Goal: Task Accomplishment & Management: Manage account settings

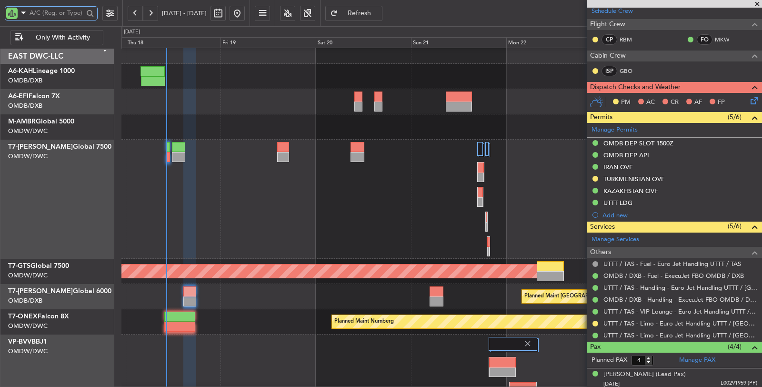
scroll to position [6, 0]
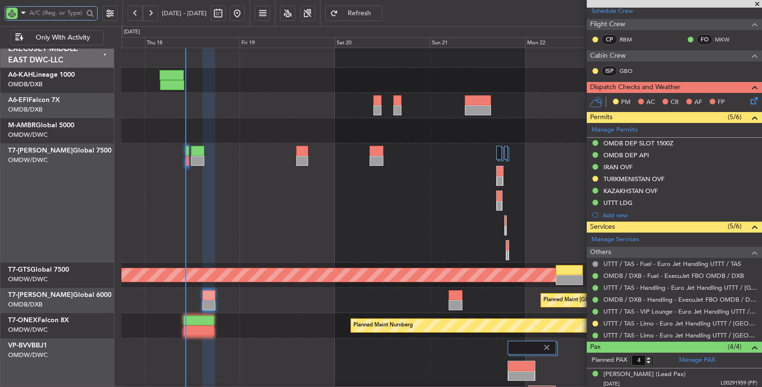
click at [268, 199] on div at bounding box center [441, 202] width 641 height 119
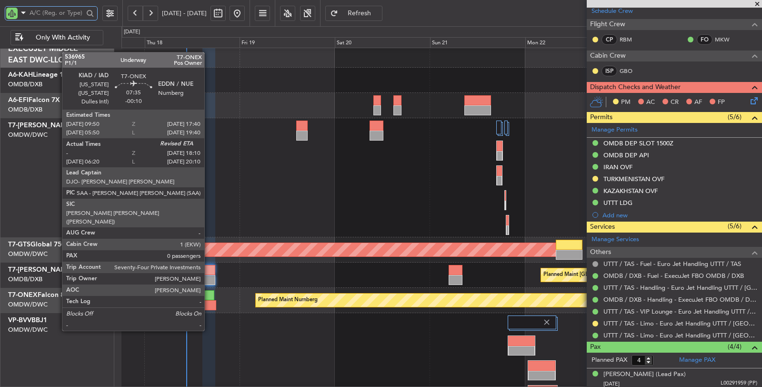
click at [209, 303] on div at bounding box center [199, 305] width 33 height 10
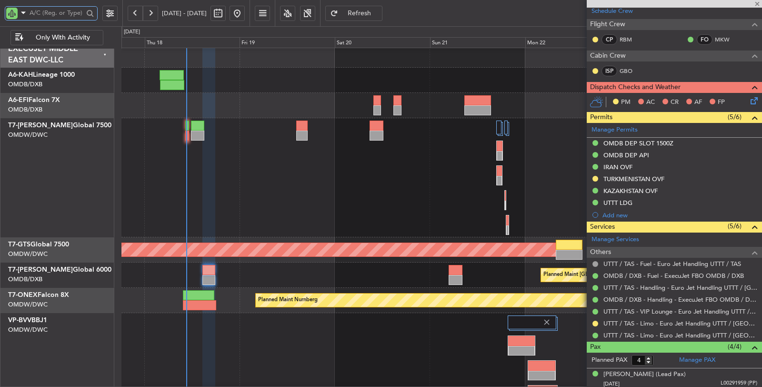
type input "-00:10"
type input "10:30"
type input "0"
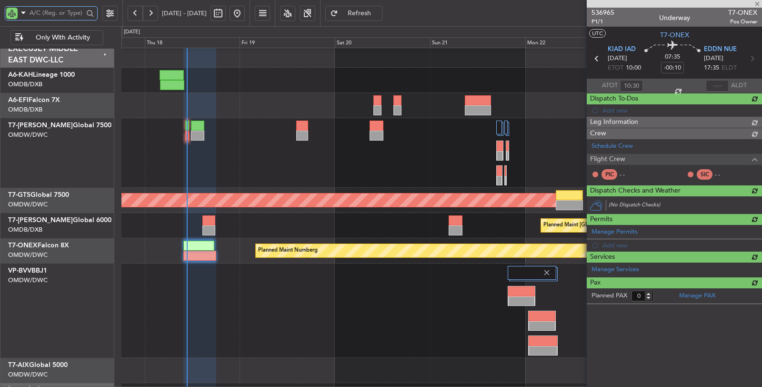
scroll to position [0, 0]
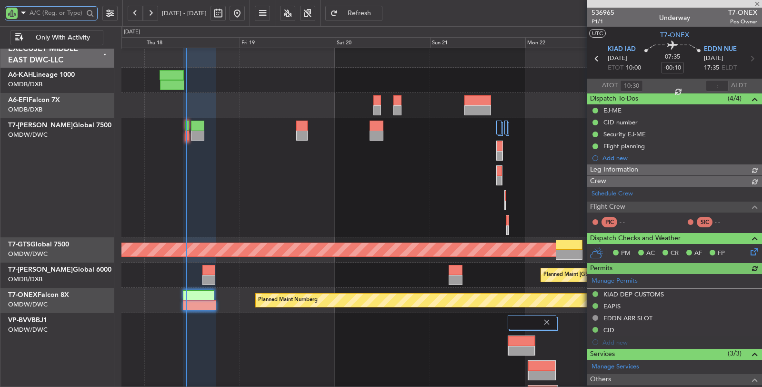
type input "Dherander Fithani (DHF)"
type input "7301"
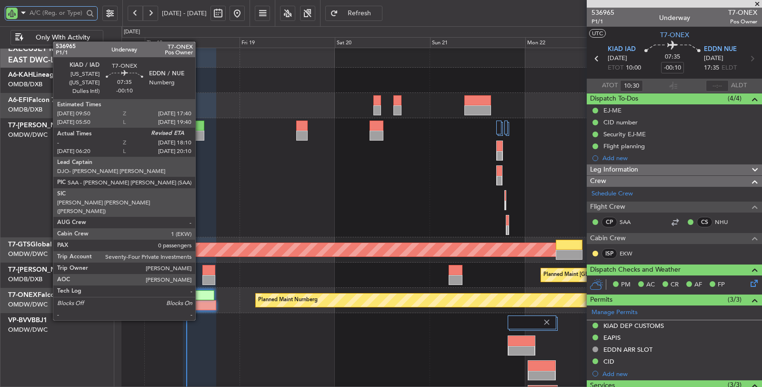
click at [200, 293] on div at bounding box center [198, 295] width 31 height 10
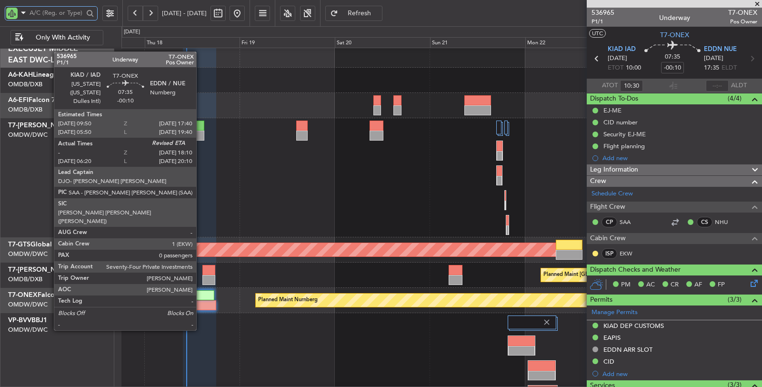
click at [201, 303] on div at bounding box center [199, 305] width 33 height 10
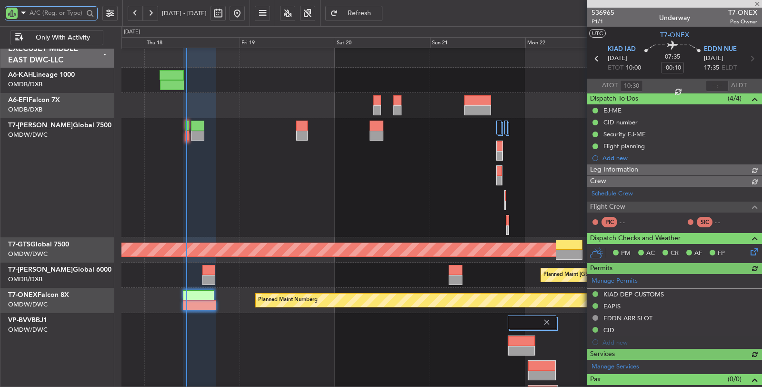
type input "Dherander Fithani (DHF)"
type input "7301"
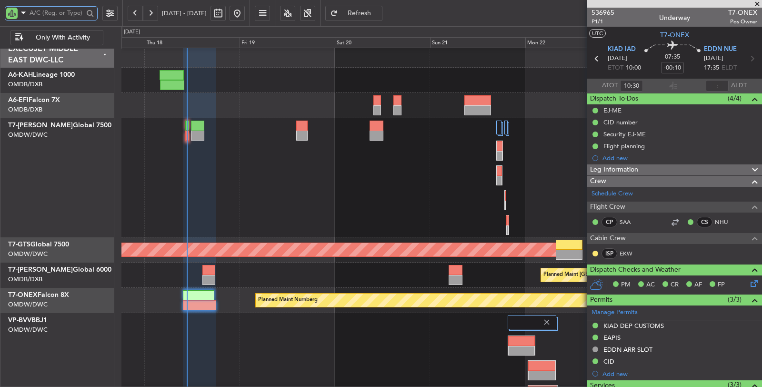
click at [223, 349] on div "Planned Maint Dubai (Al Maktoum Intl)" at bounding box center [441, 360] width 640 height 94
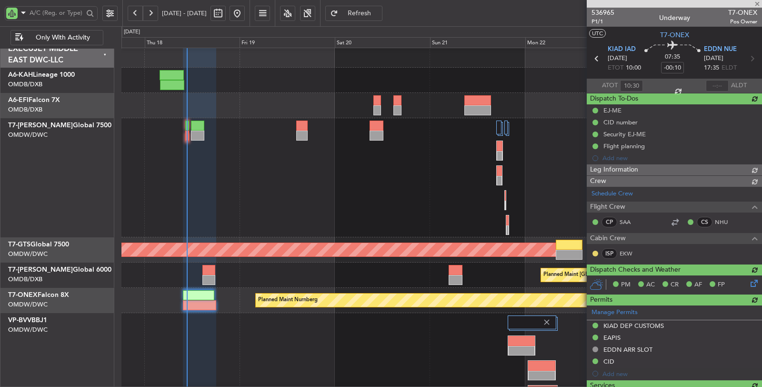
type input "Dherander Fithani (DHF)"
type input "7301"
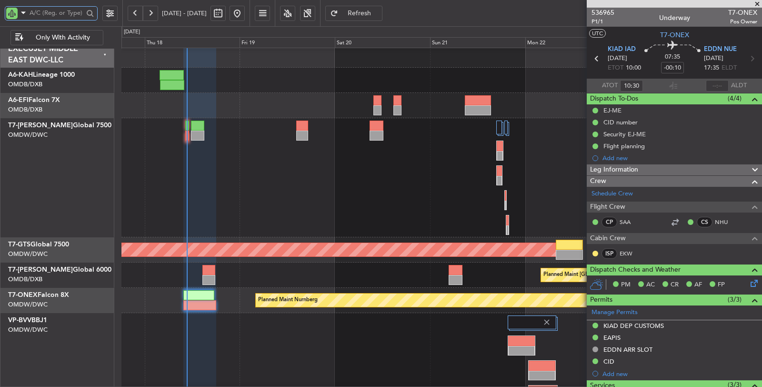
click at [41, 13] on input "text" at bounding box center [57, 13] width 54 height 14
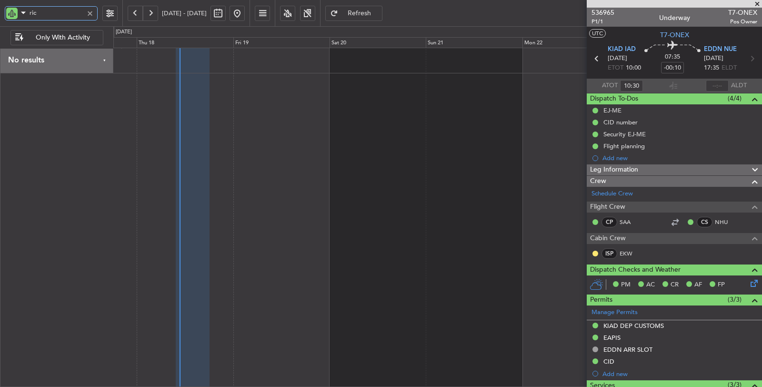
type input "ric"
click at [226, 12] on button at bounding box center [218, 13] width 15 height 15
select select "9"
select select "2025"
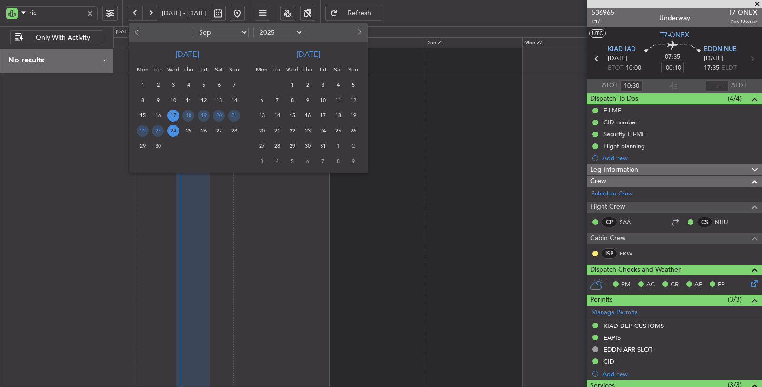
click at [204, 37] on select "Jan Feb Mar Apr May Jun [DATE] Aug Sep Oct Nov Dec" at bounding box center [221, 32] width 56 height 11
select select "1"
click at [193, 27] on select "Jan Feb Mar Apr May Jun [DATE] Aug Sep Oct Nov Dec" at bounding box center [221, 32] width 56 height 11
click at [171, 84] on span "1" at bounding box center [173, 85] width 12 height 12
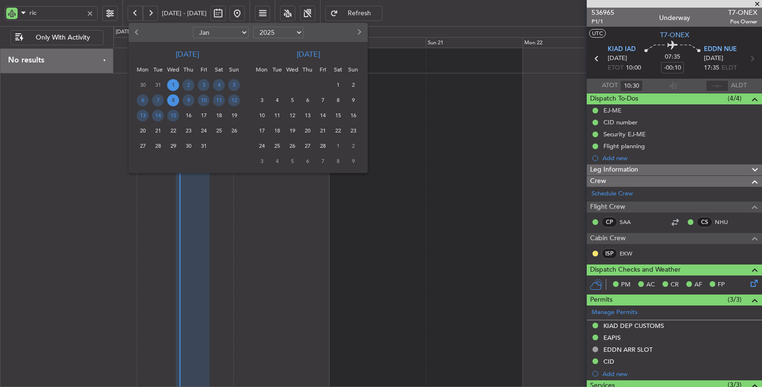
click at [172, 104] on span "8" at bounding box center [173, 100] width 12 height 12
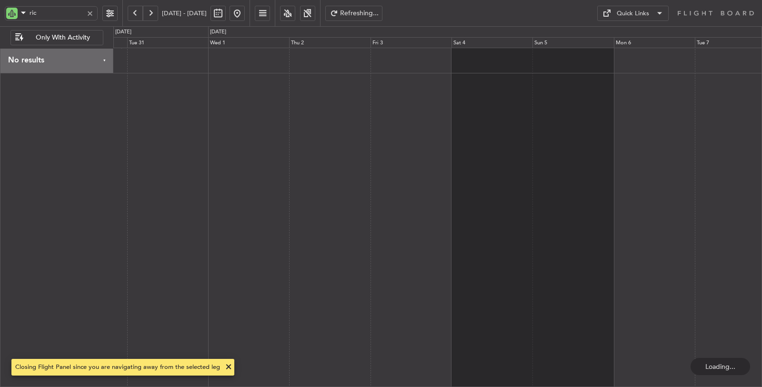
click at [351, 163] on div at bounding box center [437, 218] width 649 height 340
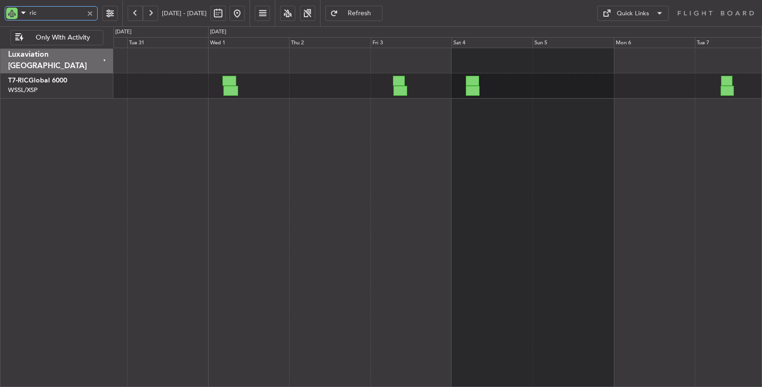
click at [9, 13] on div "ric" at bounding box center [51, 13] width 93 height 14
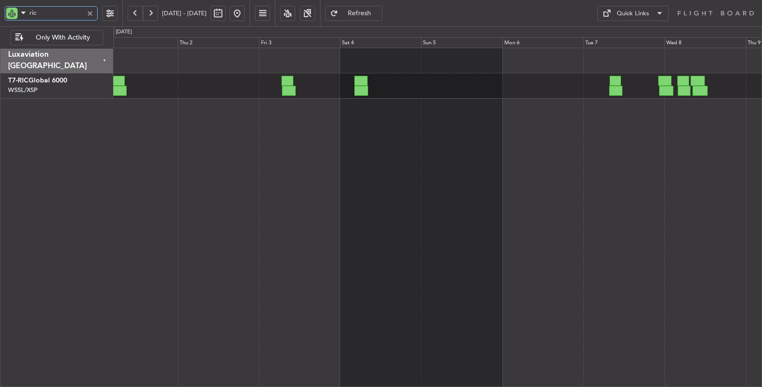
click at [414, 235] on div at bounding box center [437, 218] width 649 height 340
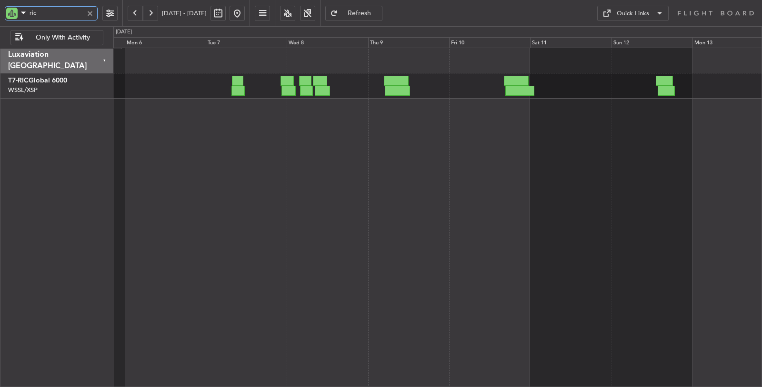
click at [252, 186] on div at bounding box center [437, 218] width 649 height 340
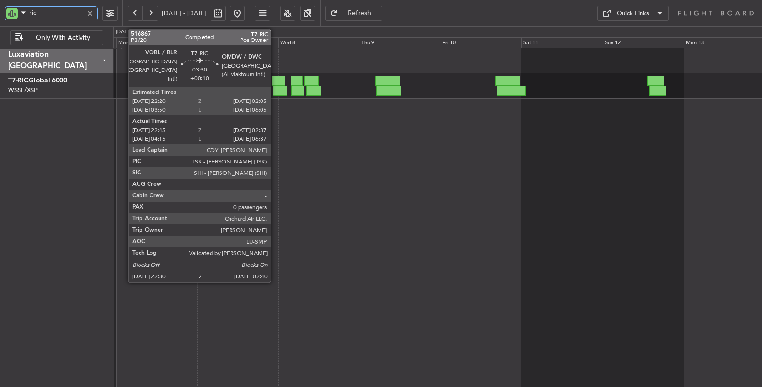
click at [275, 90] on div at bounding box center [280, 91] width 14 height 10
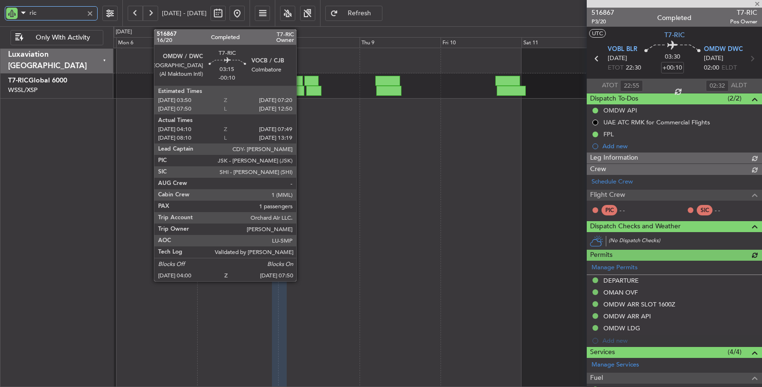
type input "[PERSON_NAME] (KYA)"
click at [302, 89] on div at bounding box center [298, 91] width 13 height 10
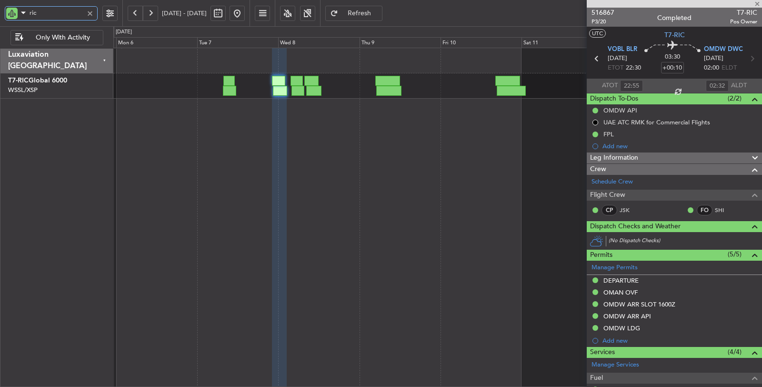
type input "-00:10"
type input "04:20"
type input "07:44"
type input "1"
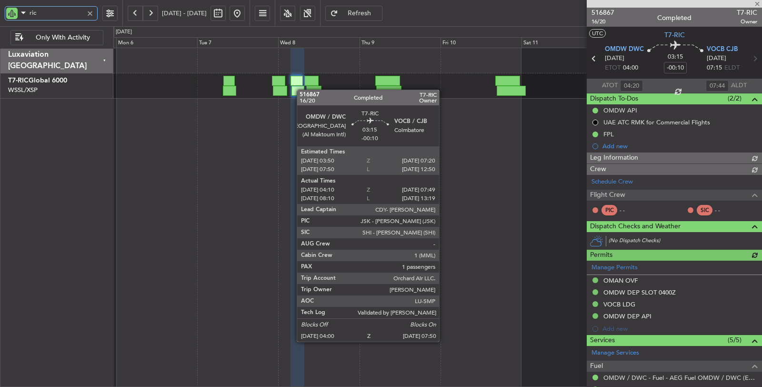
type input "[PERSON_NAME] (KYA)"
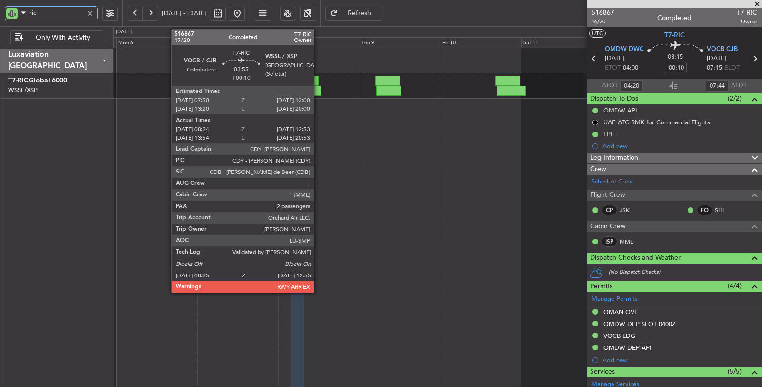
click at [319, 89] on div at bounding box center [313, 91] width 15 height 10
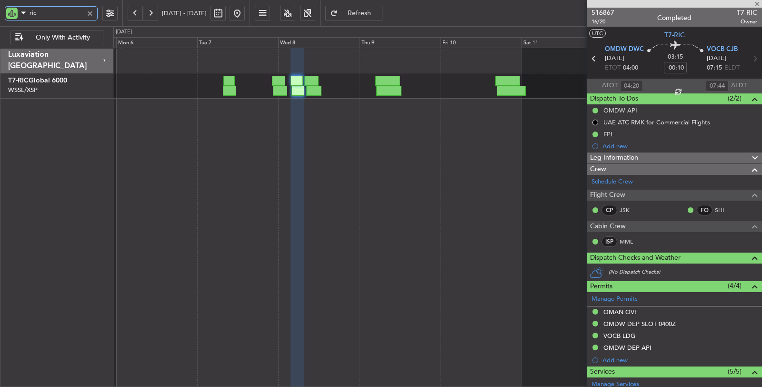
type input "+00:10"
type input "08:34"
type input "12:48"
type input "2"
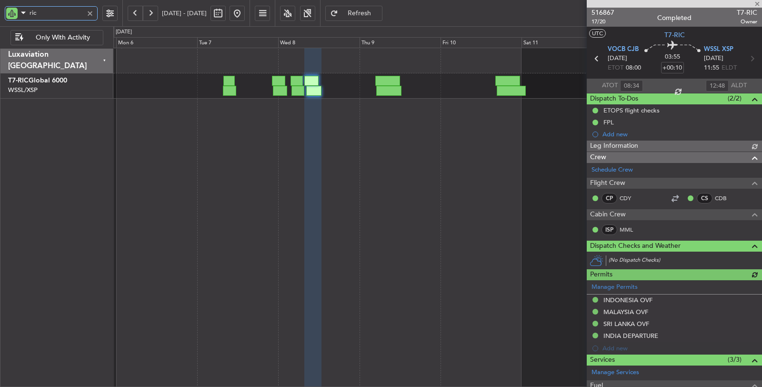
type input "[PERSON_NAME] (LEU)"
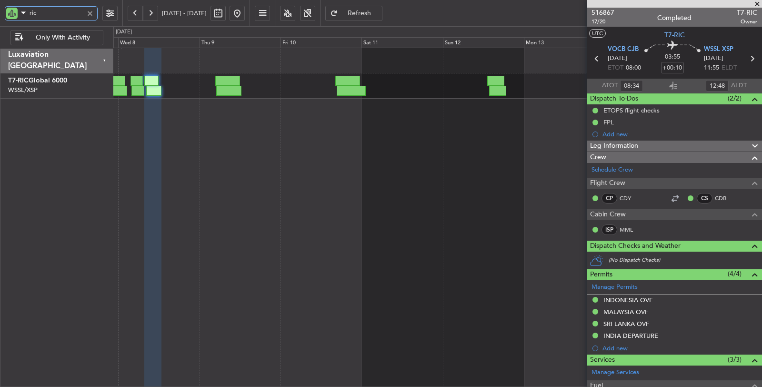
click at [195, 255] on div at bounding box center [437, 218] width 649 height 340
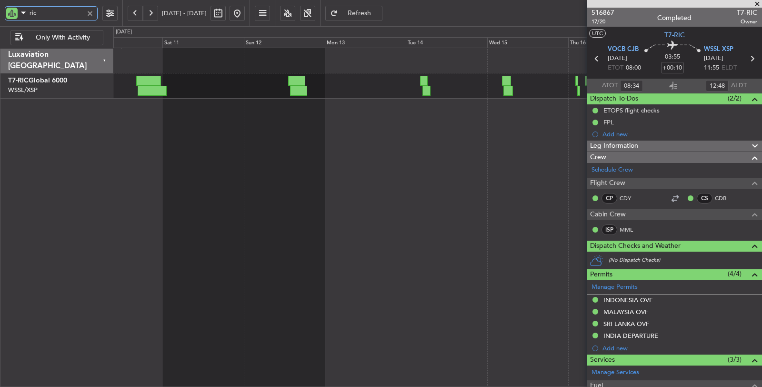
click at [186, 199] on div "Planned Maint [GEOGRAPHIC_DATA] ([GEOGRAPHIC_DATA] Intl)" at bounding box center [437, 218] width 649 height 340
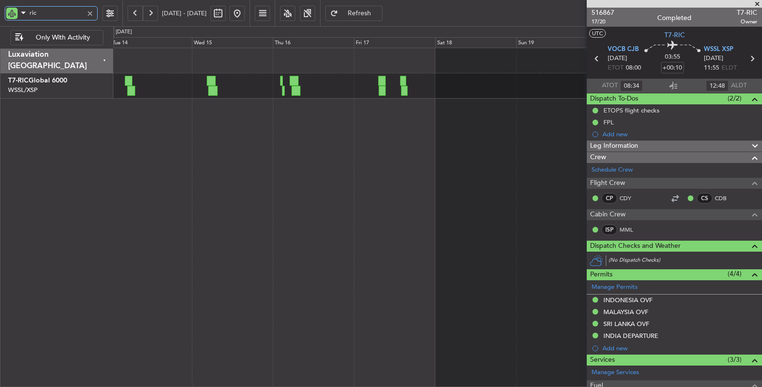
click at [190, 261] on div "Planned Maint [GEOGRAPHIC_DATA] ([GEOGRAPHIC_DATA] Intl)" at bounding box center [437, 218] width 649 height 340
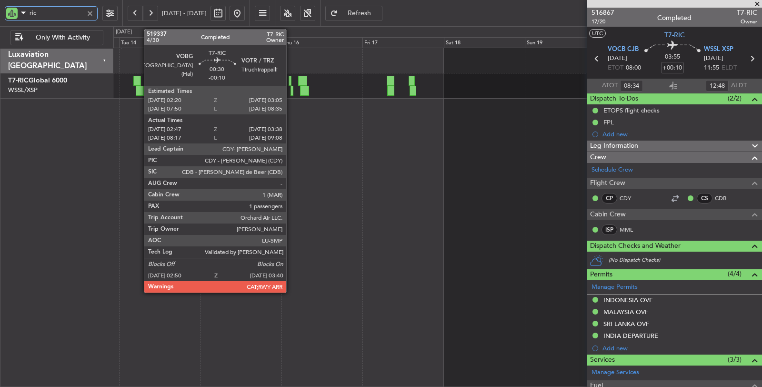
click at [291, 89] on div at bounding box center [292, 91] width 3 height 10
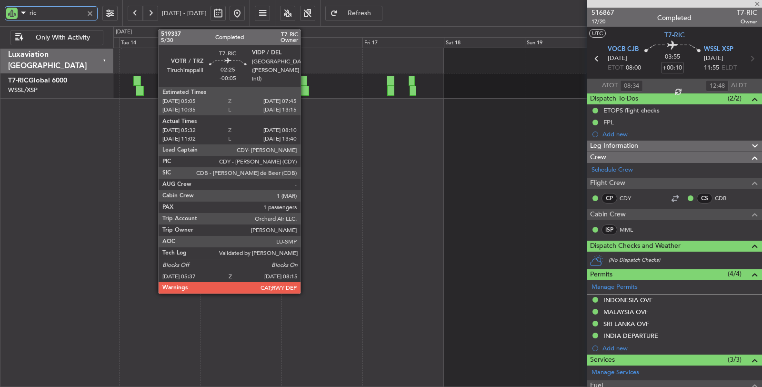
type input "-00:10"
type input "02:57"
type input "03:33"
type input "1"
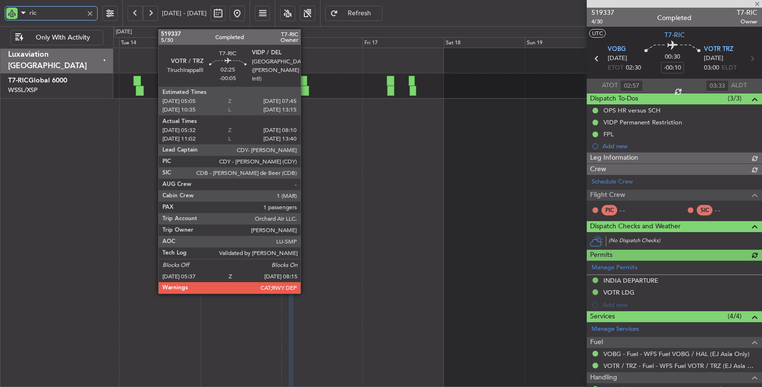
type input "[PERSON_NAME] (EYU)"
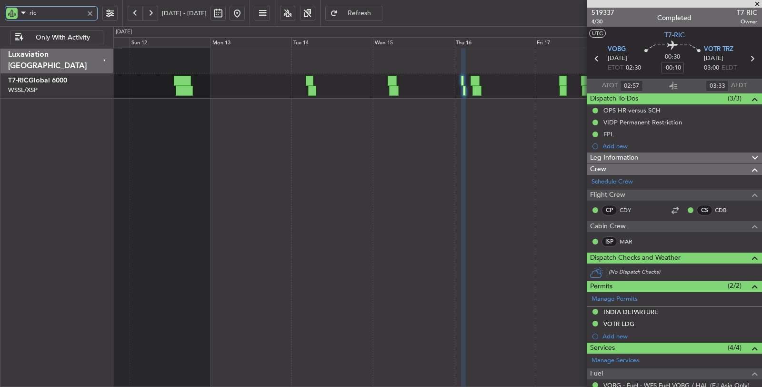
click at [413, 168] on div "Planned Maint [GEOGRAPHIC_DATA] ([GEOGRAPHIC_DATA] Intl)" at bounding box center [437, 218] width 649 height 340
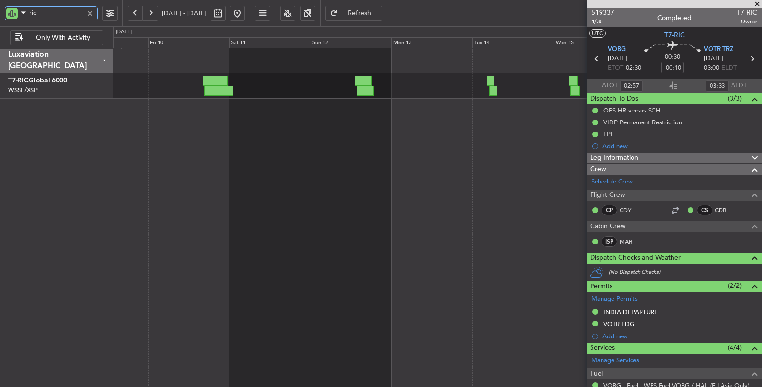
click at [453, 148] on div at bounding box center [437, 218] width 649 height 340
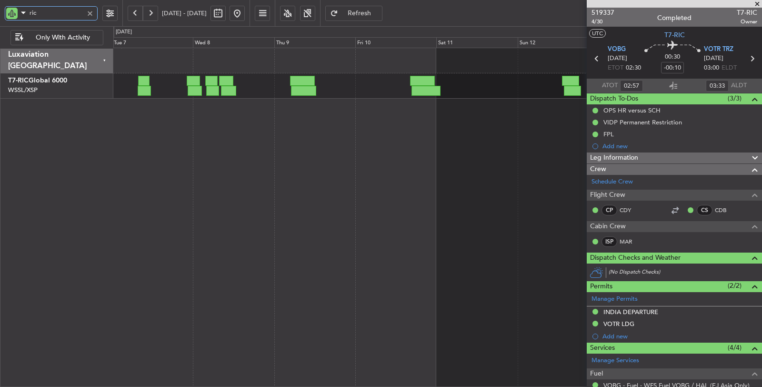
click at [387, 126] on div at bounding box center [437, 218] width 649 height 340
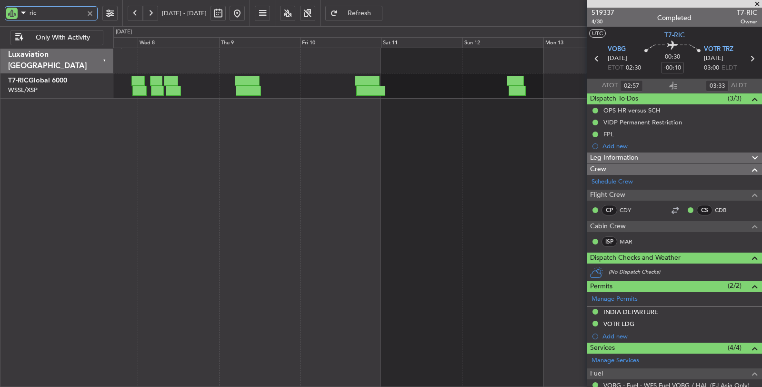
click at [179, 136] on div at bounding box center [437, 218] width 649 height 340
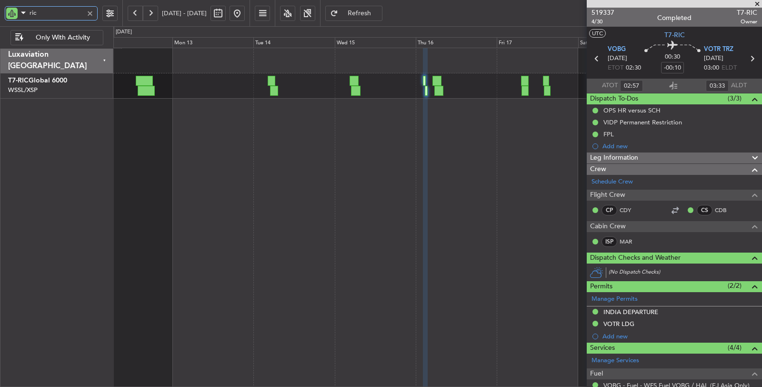
click at [165, 146] on div "Planned Maint [GEOGRAPHIC_DATA] ([GEOGRAPHIC_DATA] Intl)" at bounding box center [437, 218] width 649 height 340
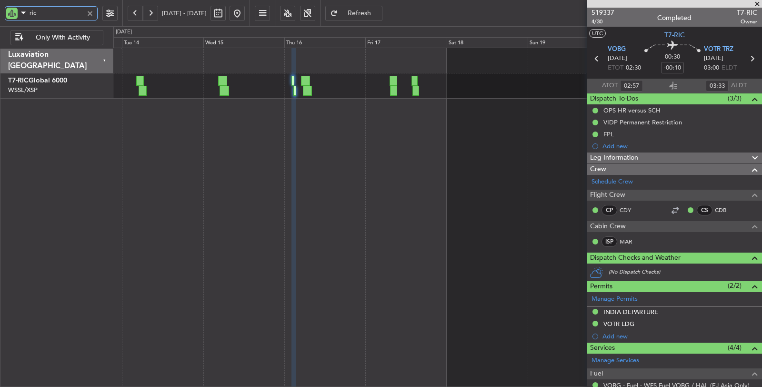
click at [247, 137] on div "Planned Maint [GEOGRAPHIC_DATA] ([GEOGRAPHIC_DATA] Intl)" at bounding box center [437, 218] width 649 height 340
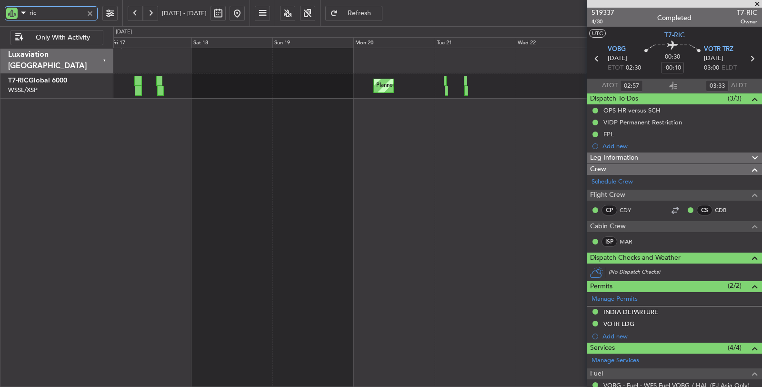
click at [248, 157] on div "Planned Maint [GEOGRAPHIC_DATA] ([GEOGRAPHIC_DATA] Intl)" at bounding box center [437, 218] width 649 height 340
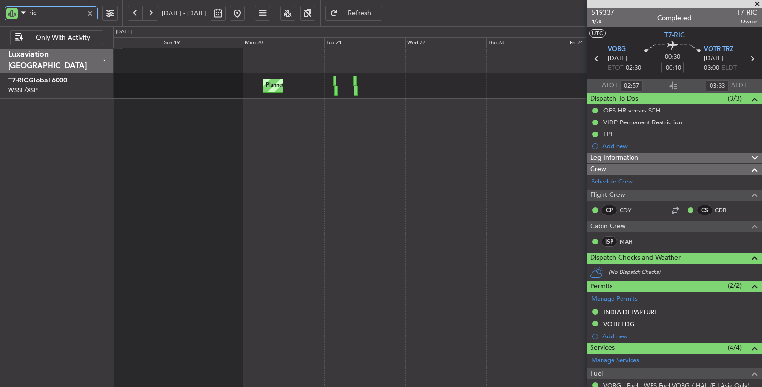
click at [234, 143] on div "Planned Maint [GEOGRAPHIC_DATA] ([GEOGRAPHIC_DATA] Intl)" at bounding box center [437, 218] width 649 height 340
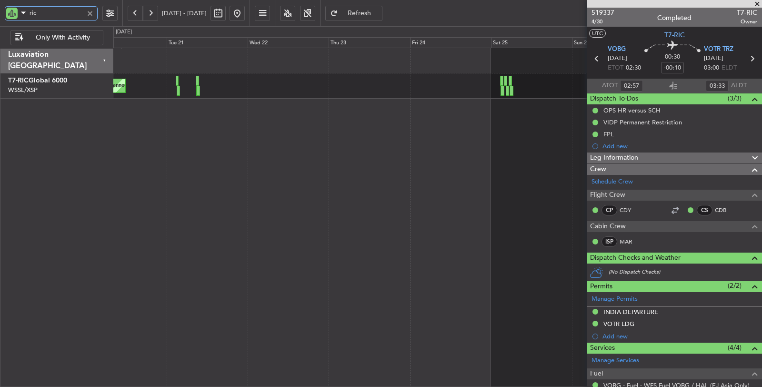
click at [205, 124] on div "Planned Maint [GEOGRAPHIC_DATA] ([GEOGRAPHIC_DATA] Intl)" at bounding box center [437, 218] width 649 height 340
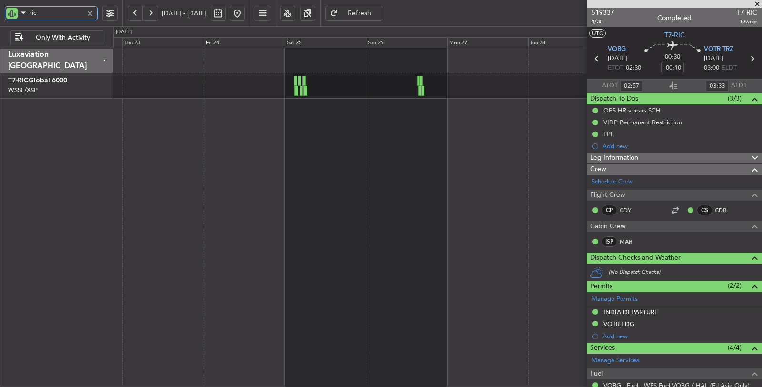
click at [291, 121] on div at bounding box center [437, 218] width 649 height 340
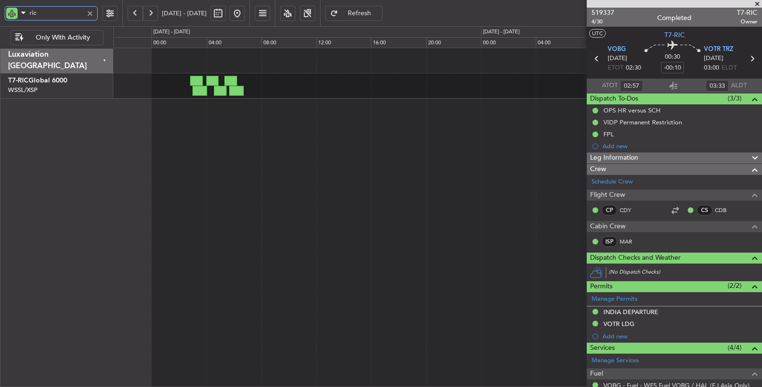
click at [209, 137] on div at bounding box center [437, 218] width 649 height 340
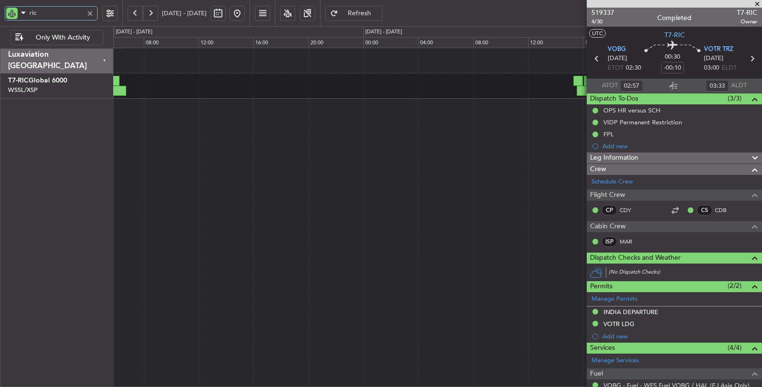
click at [206, 128] on div at bounding box center [437, 218] width 649 height 340
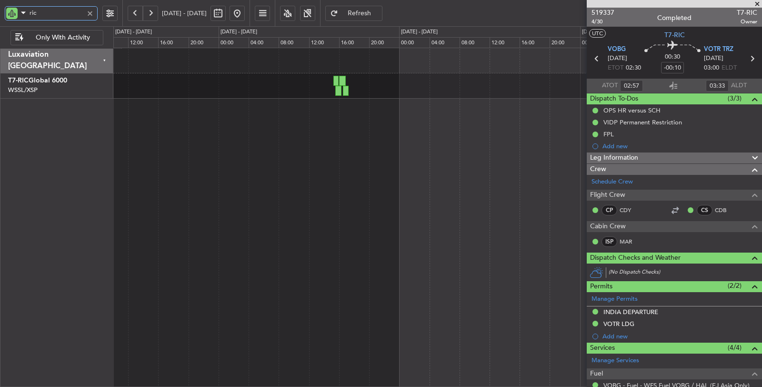
click at [249, 222] on div at bounding box center [437, 218] width 649 height 340
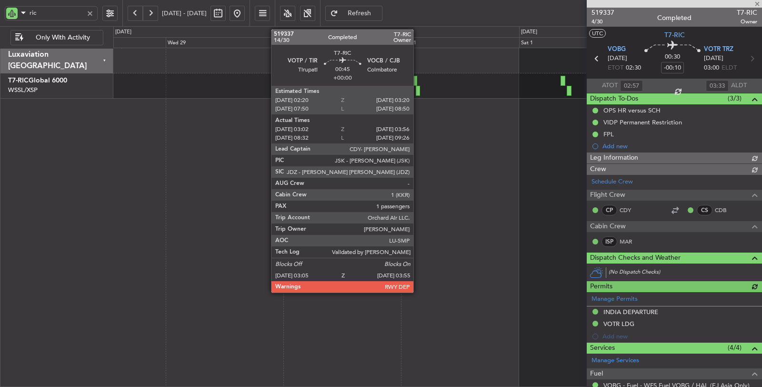
type input "[PERSON_NAME] (EYU)"
click at [55, 14] on input "ric" at bounding box center [57, 13] width 54 height 14
drag, startPoint x: 50, startPoint y: 13, endPoint x: 21, endPoint y: 15, distance: 29.1
click at [21, 15] on div "ric" at bounding box center [51, 13] width 93 height 14
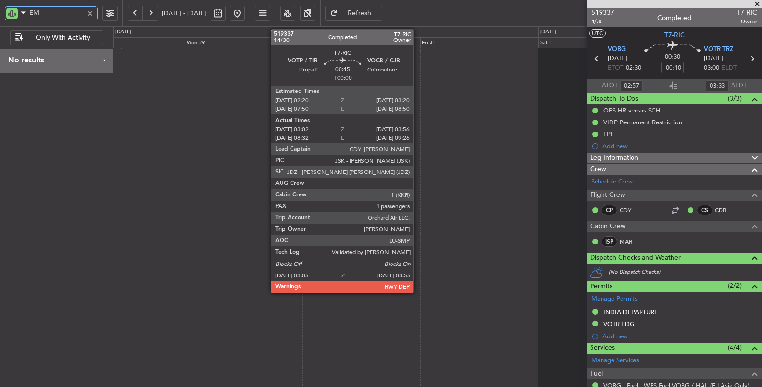
click at [189, 116] on div at bounding box center [437, 218] width 649 height 340
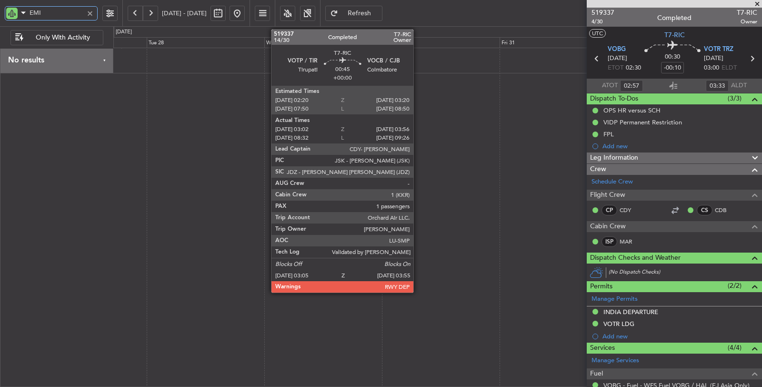
click at [274, 97] on div at bounding box center [437, 218] width 649 height 340
type input "EMI"
click at [137, 9] on button at bounding box center [135, 13] width 15 height 15
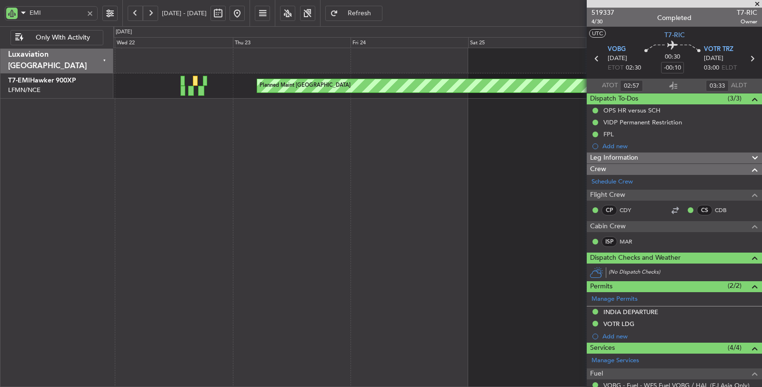
click at [181, 150] on div "Planned Maint [GEOGRAPHIC_DATA]" at bounding box center [437, 218] width 649 height 340
click at [137, 12] on button at bounding box center [135, 13] width 15 height 15
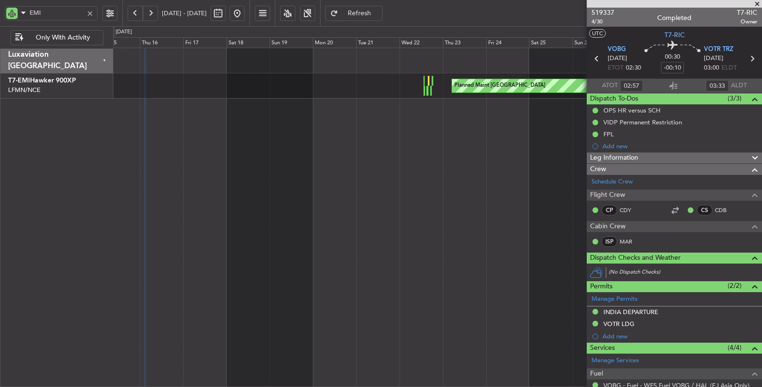
click at [136, 11] on button at bounding box center [135, 13] width 15 height 15
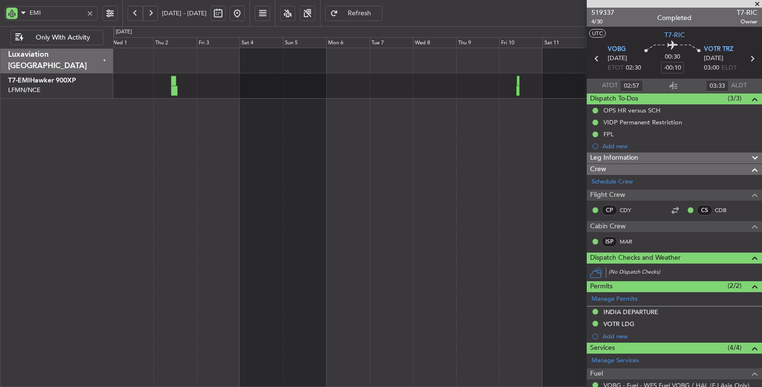
click at [161, 115] on div at bounding box center [437, 218] width 649 height 340
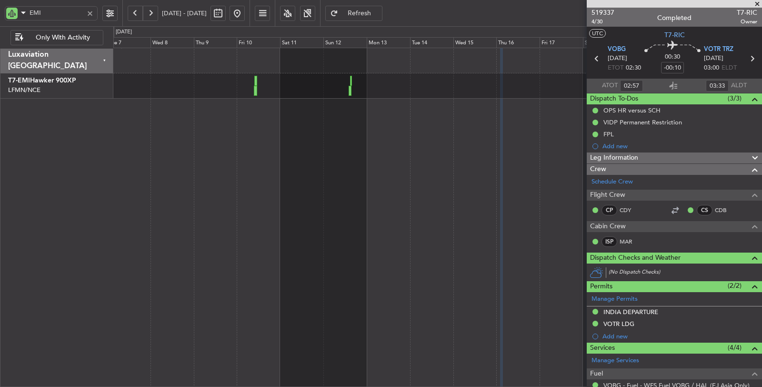
click at [265, 177] on div "Planned Maint [GEOGRAPHIC_DATA]" at bounding box center [437, 218] width 649 height 340
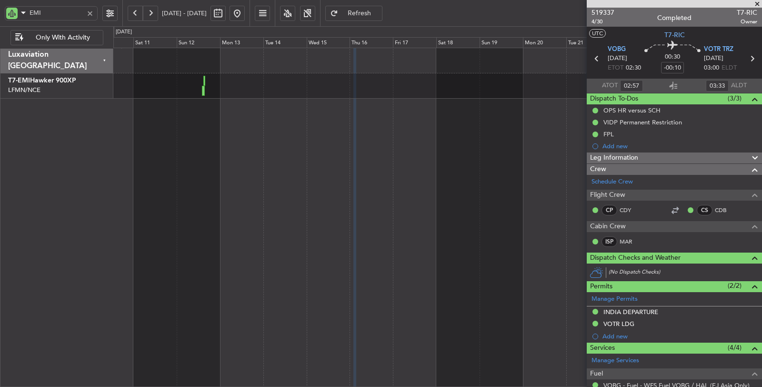
click at [236, 183] on div "Planned Maint [GEOGRAPHIC_DATA]" at bounding box center [437, 218] width 649 height 340
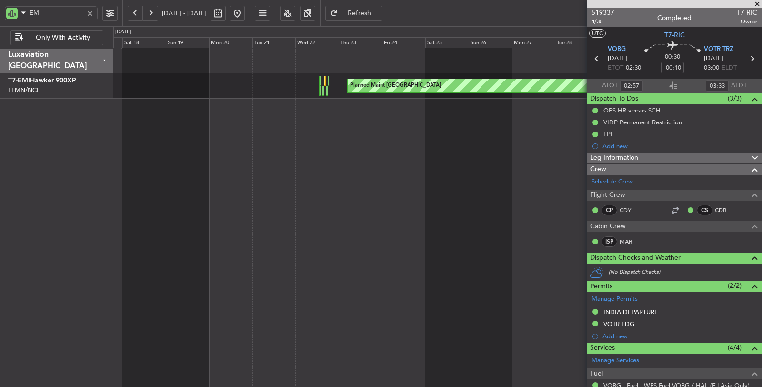
click at [190, 169] on div "Planned Maint [GEOGRAPHIC_DATA]" at bounding box center [437, 218] width 649 height 340
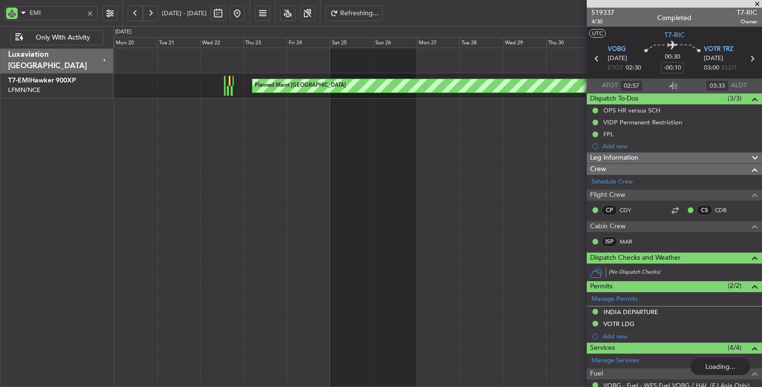
click at [183, 125] on div "Planned Maint [GEOGRAPHIC_DATA]" at bounding box center [437, 218] width 649 height 340
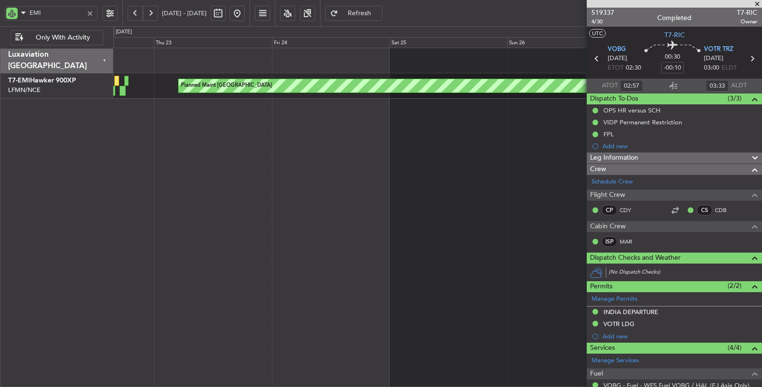
click at [217, 204] on div "Planned Maint [GEOGRAPHIC_DATA]" at bounding box center [437, 218] width 649 height 340
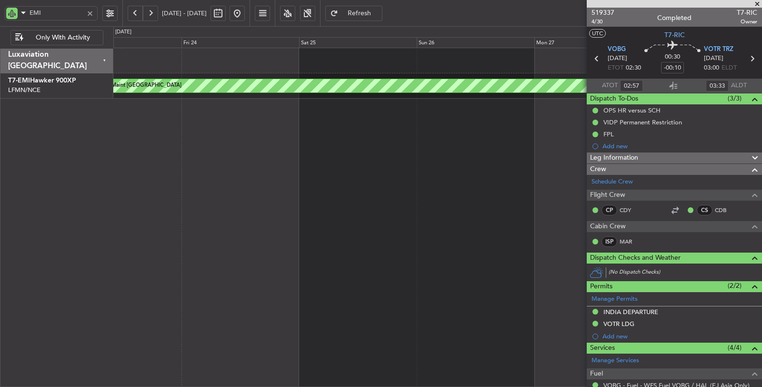
click at [179, 186] on div "Planned Maint [GEOGRAPHIC_DATA]" at bounding box center [437, 218] width 649 height 340
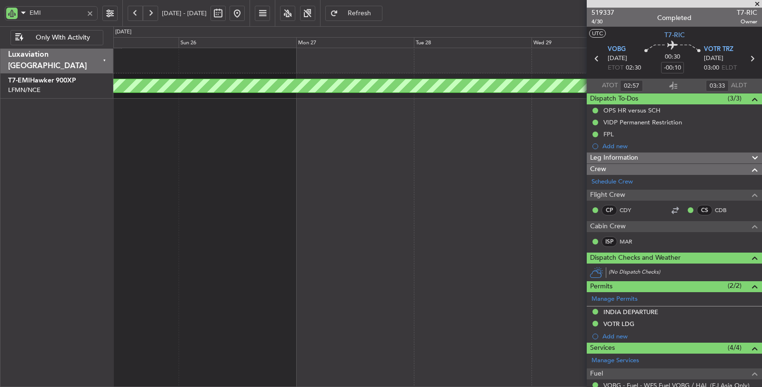
click at [308, 174] on div "Planned Maint [GEOGRAPHIC_DATA]" at bounding box center [437, 218] width 649 height 340
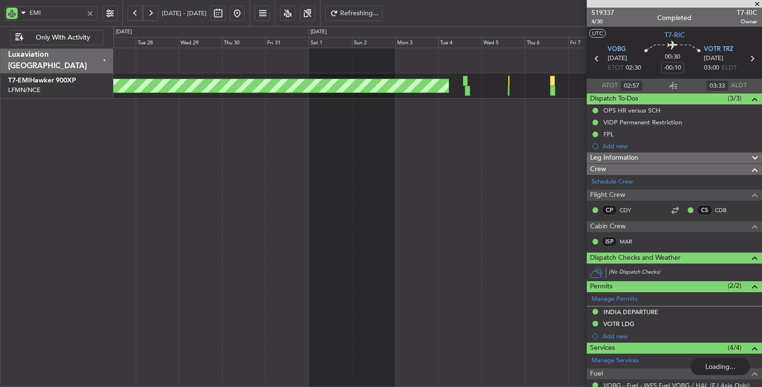
click at [196, 158] on div "Planned Maint [GEOGRAPHIC_DATA]" at bounding box center [437, 218] width 649 height 340
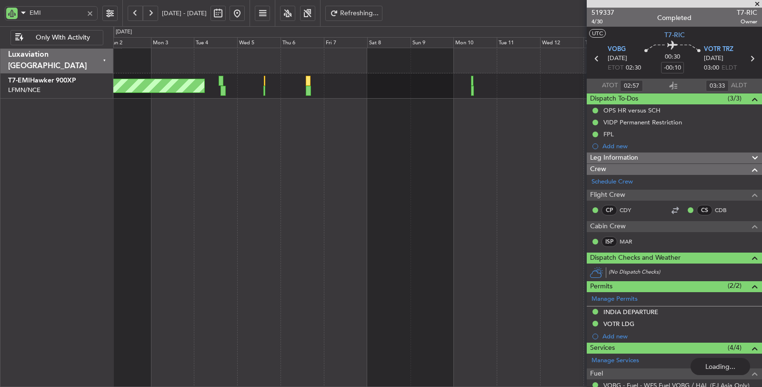
click at [161, 146] on div "Planned Maint [GEOGRAPHIC_DATA]" at bounding box center [437, 218] width 649 height 340
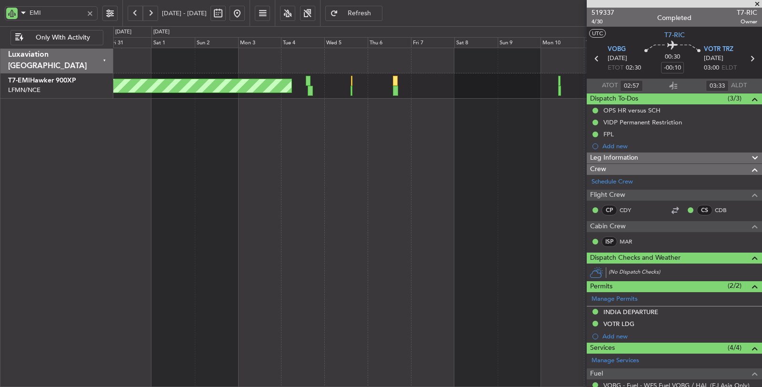
click at [352, 141] on div "Planned Maint [GEOGRAPHIC_DATA]" at bounding box center [437, 218] width 649 height 340
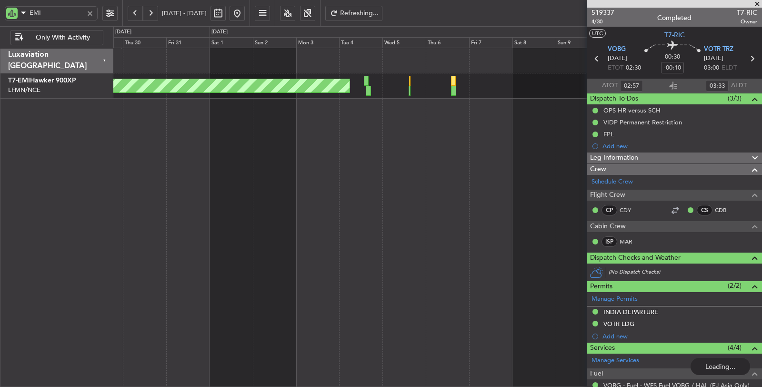
click at [131, 12] on button at bounding box center [135, 13] width 15 height 15
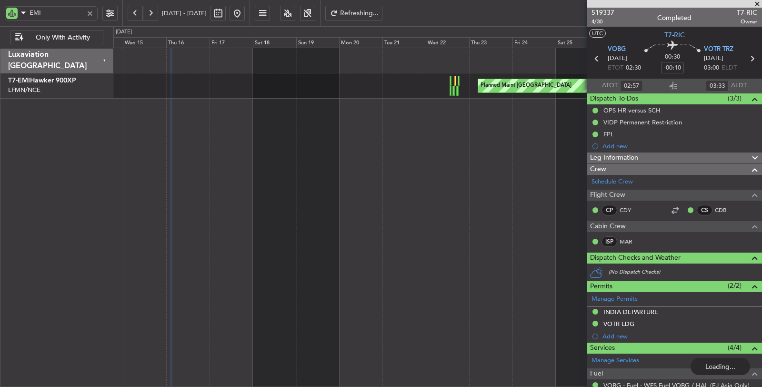
click at [90, 16] on div at bounding box center [90, 13] width 10 height 10
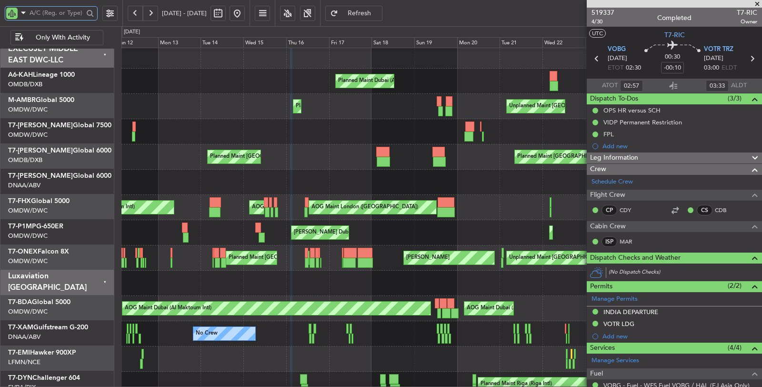
click at [363, 167] on div "Planned Maint [GEOGRAPHIC_DATA] ([GEOGRAPHIC_DATA] Intl) Planned Maint [GEOGRAP…" at bounding box center [441, 156] width 641 height 25
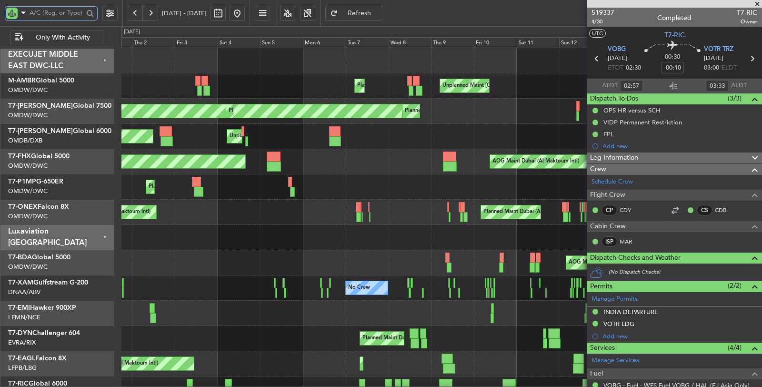
click at [410, 256] on div "AOG Maint Dubai (Al Maktoum Intl) AOG Maint [GEOGRAPHIC_DATA] (Al Maktoum Intl)…" at bounding box center [441, 262] width 641 height 25
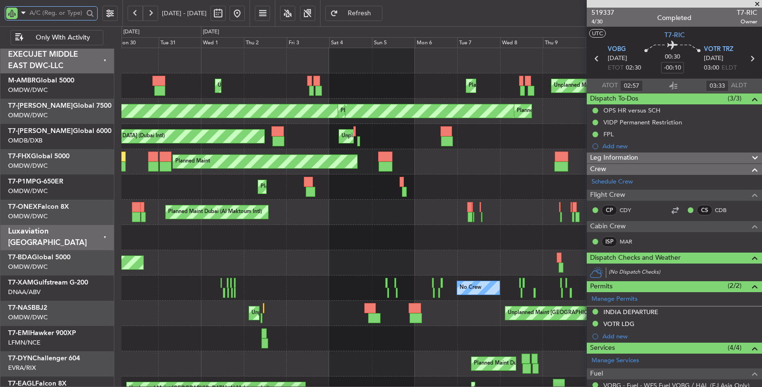
click at [337, 269] on div "AOG Maint Dubai (Al Maktoum Intl) Planned Maint [GEOGRAPHIC_DATA] (Al Maktoum I…" at bounding box center [441, 262] width 640 height 25
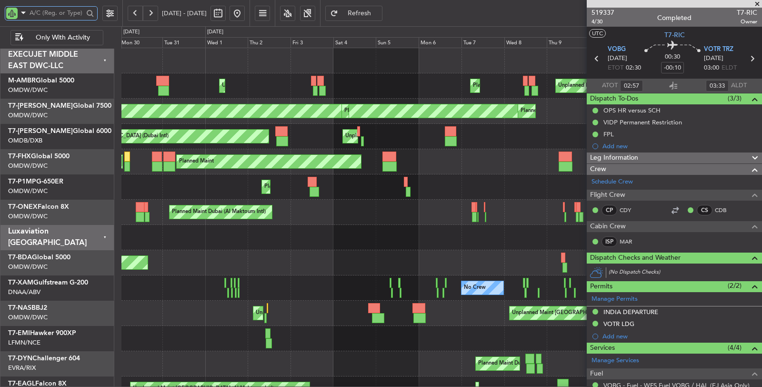
click at [252, 271] on div "AOG Maint Dubai (Al Maktoum Intl) Planned Maint [GEOGRAPHIC_DATA] (Al Maktoum I…" at bounding box center [441, 262] width 641 height 25
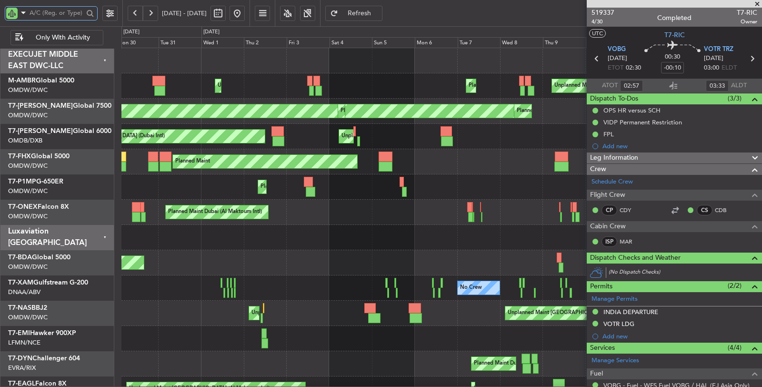
click at [61, 15] on input "text" at bounding box center [57, 13] width 54 height 14
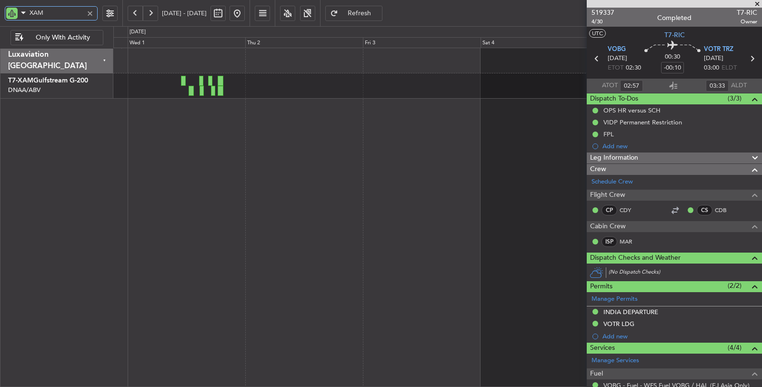
type input "XAM"
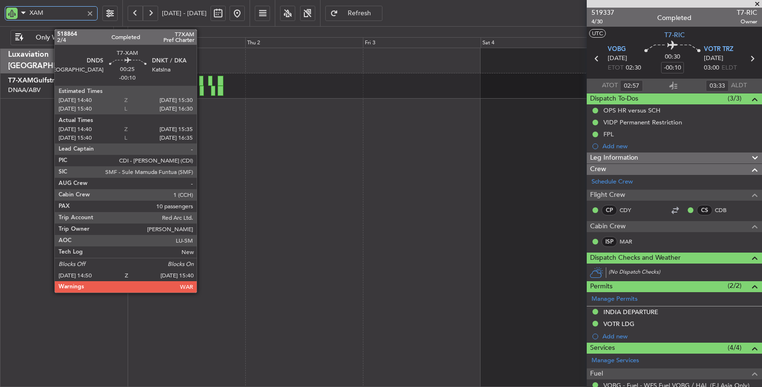
click at [201, 89] on div at bounding box center [202, 91] width 4 height 10
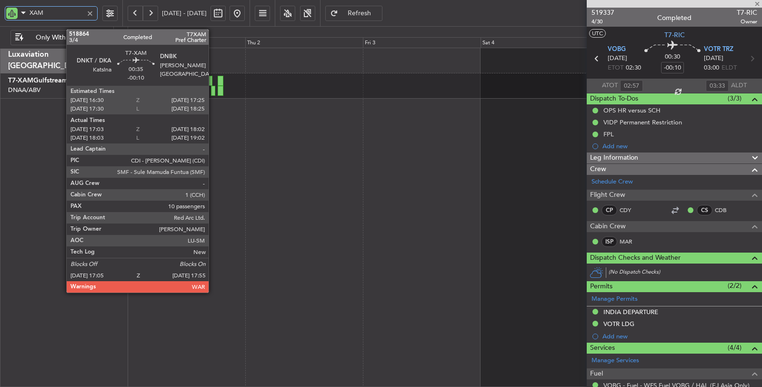
type input "15:00"
type input "15:30"
type input "10"
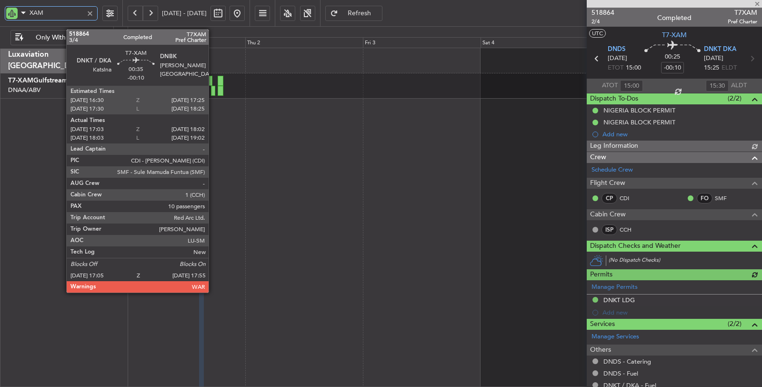
type input "[PERSON_NAME] (ANI)"
type input "5063"
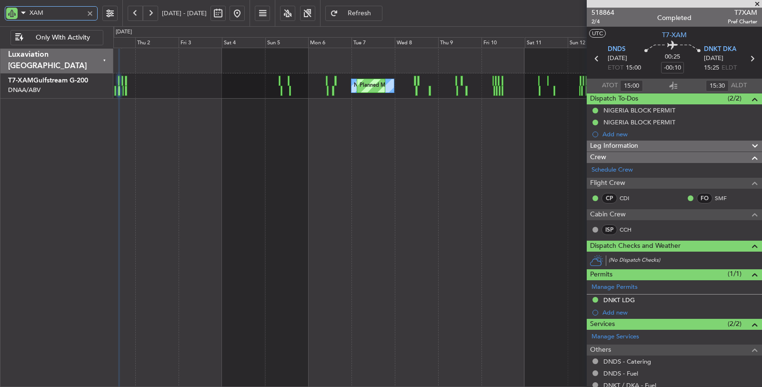
click at [236, 110] on div "No Crew Planned Maint Abuja ([PERSON_NAME] Intl) No Crew" at bounding box center [437, 218] width 649 height 340
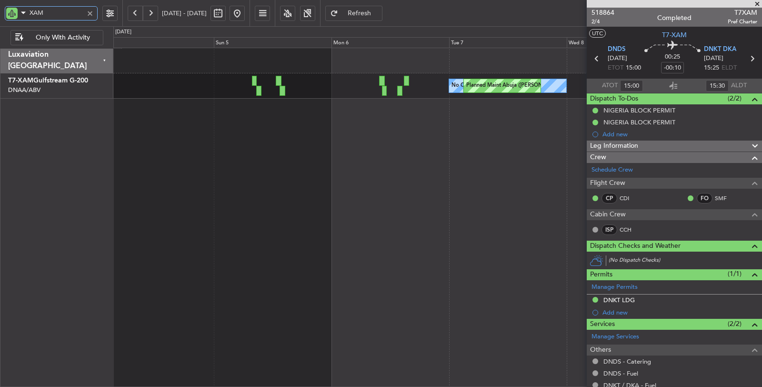
click at [252, 146] on div "No Crew Planned Maint Abuja ([PERSON_NAME] Intl)" at bounding box center [437, 218] width 649 height 340
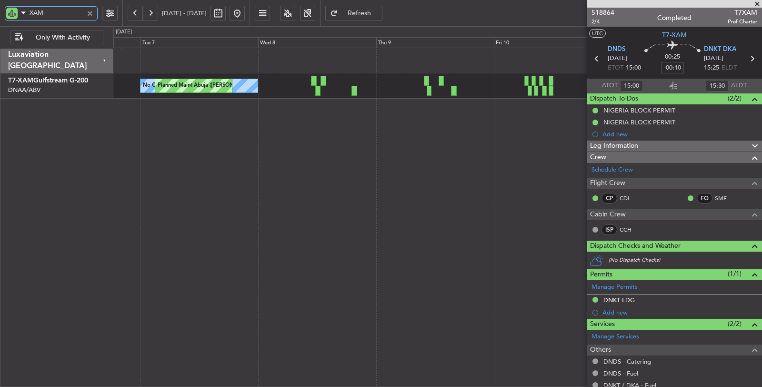
click at [288, 145] on div "No Crew Planned Maint Abuja ([PERSON_NAME] Intl)" at bounding box center [437, 218] width 649 height 340
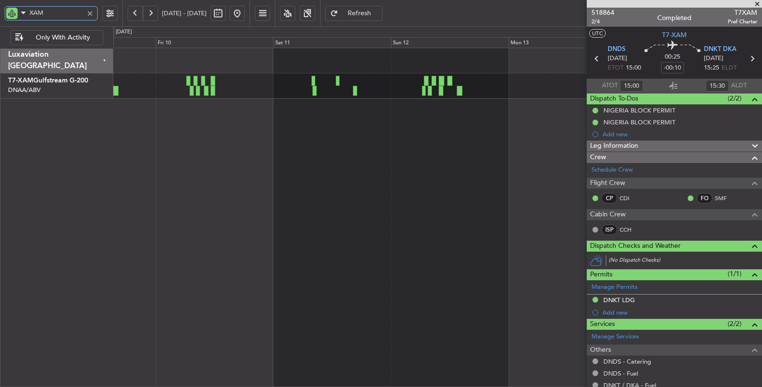
click at [196, 158] on div "No Crew" at bounding box center [437, 218] width 649 height 340
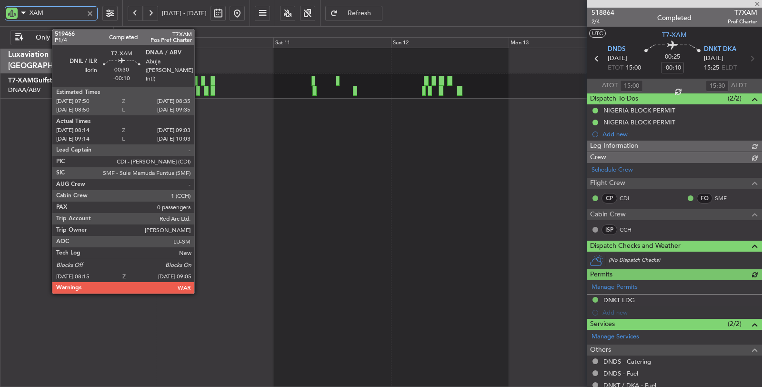
type input "[PERSON_NAME] (ANI)"
type input "5063"
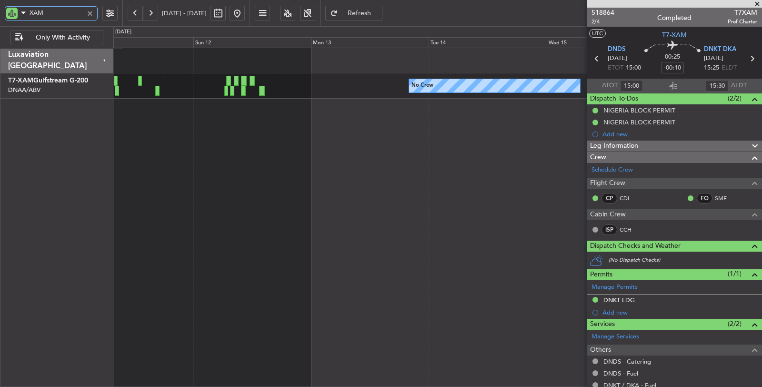
click at [229, 136] on div "No Crew" at bounding box center [437, 218] width 649 height 340
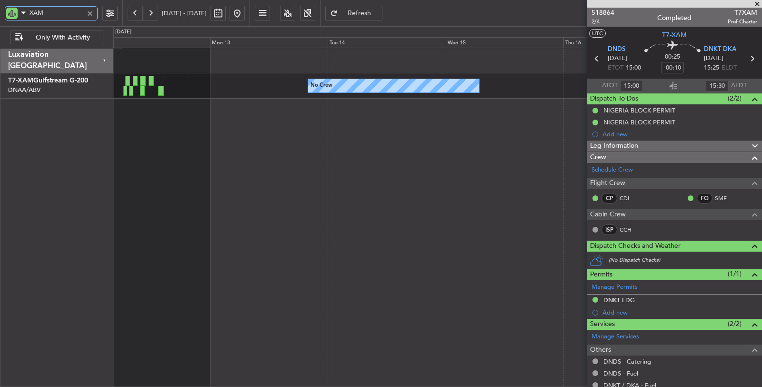
click at [181, 127] on div "No Crew" at bounding box center [437, 218] width 649 height 340
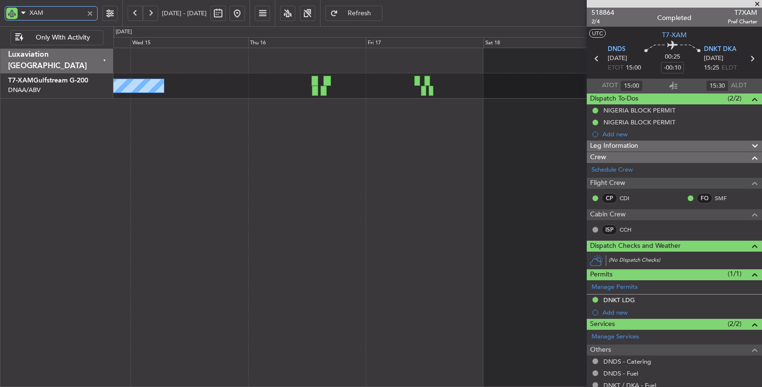
click at [191, 123] on div "No Crew" at bounding box center [437, 218] width 649 height 340
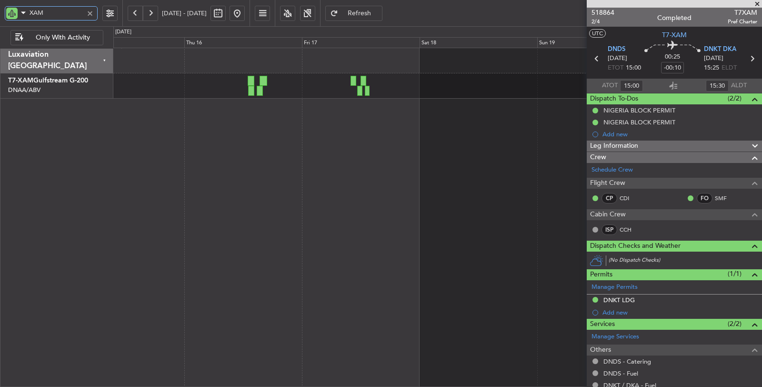
click at [150, 114] on div "No Crew" at bounding box center [437, 218] width 649 height 340
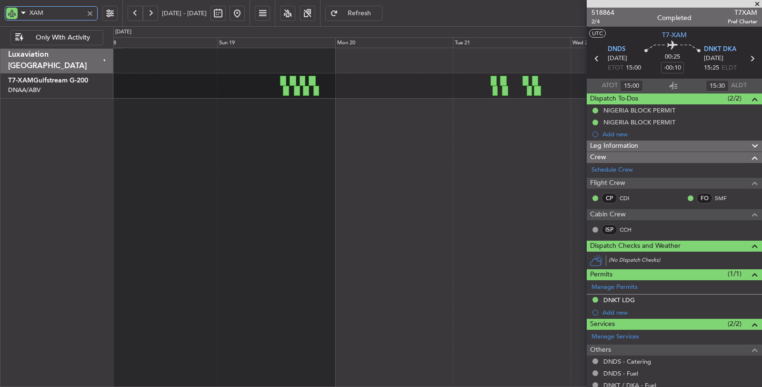
click at [172, 191] on div at bounding box center [437, 218] width 649 height 340
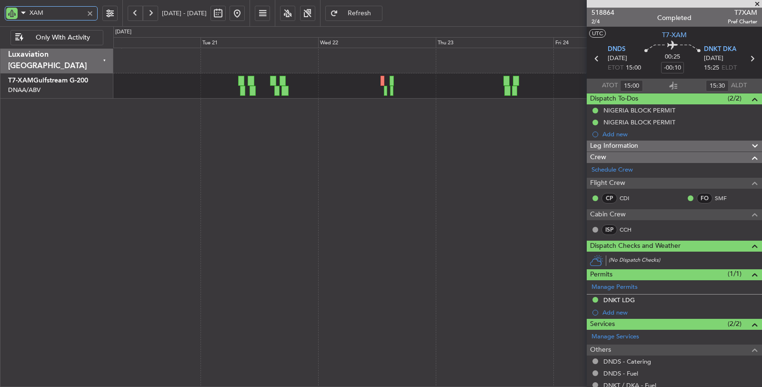
click at [239, 122] on div "No Crew" at bounding box center [437, 218] width 649 height 340
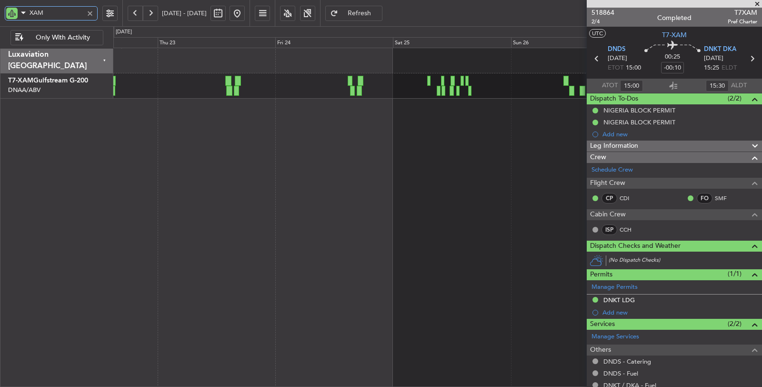
click at [165, 216] on div "No Crew Planned Maint Abuja ([PERSON_NAME] Intl)" at bounding box center [437, 218] width 649 height 340
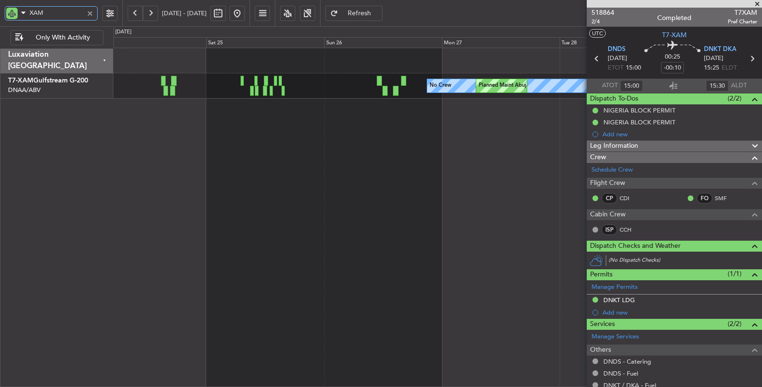
click at [222, 189] on div "No Crew Planned Maint Abuja ([PERSON_NAME] Intl)" at bounding box center [437, 218] width 649 height 340
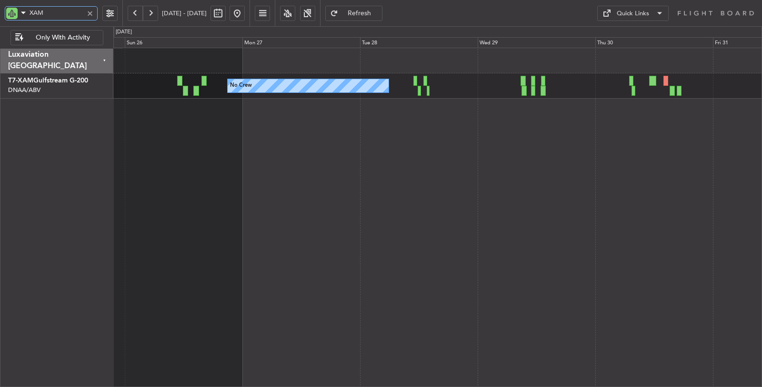
click at [193, 111] on div "Planned Maint Abuja ([PERSON_NAME] Intl) No Crew" at bounding box center [437, 218] width 649 height 340
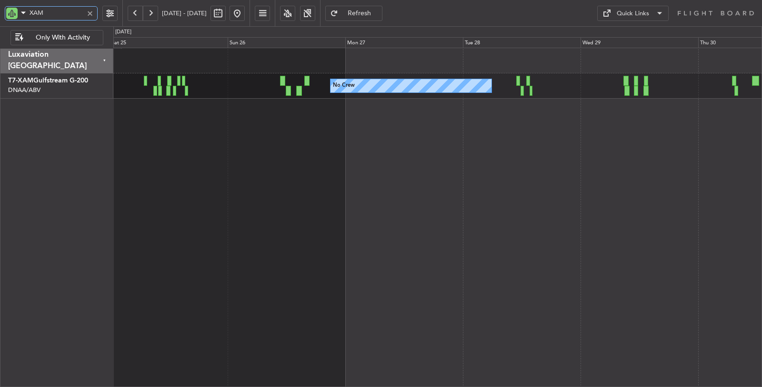
click at [365, 235] on div "Planned Maint Abuja ([PERSON_NAME] Intl) No Crew" at bounding box center [437, 218] width 649 height 340
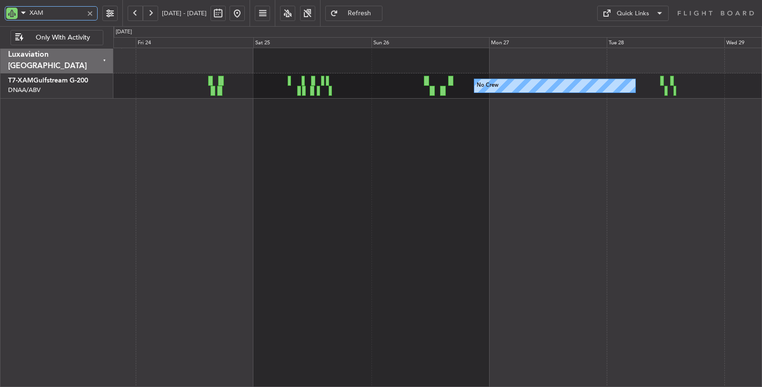
click at [278, 153] on div "Planned Maint Abuja ([PERSON_NAME] Intl) No Crew" at bounding box center [437, 218] width 649 height 340
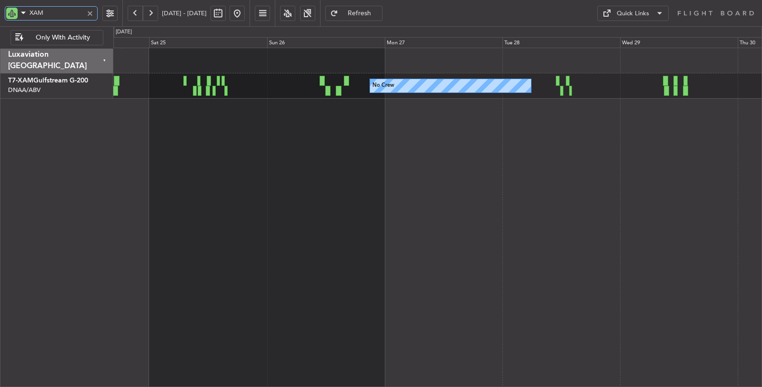
click at [385, 288] on div "Planned Maint Abuja ([PERSON_NAME] Intl) No Crew" at bounding box center [437, 218] width 649 height 340
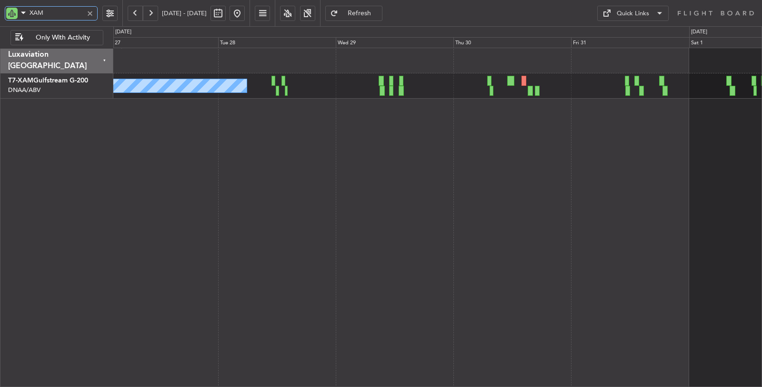
click at [283, 211] on div "Planned Maint Abuja ([PERSON_NAME] Intl) No Crew" at bounding box center [437, 218] width 649 height 340
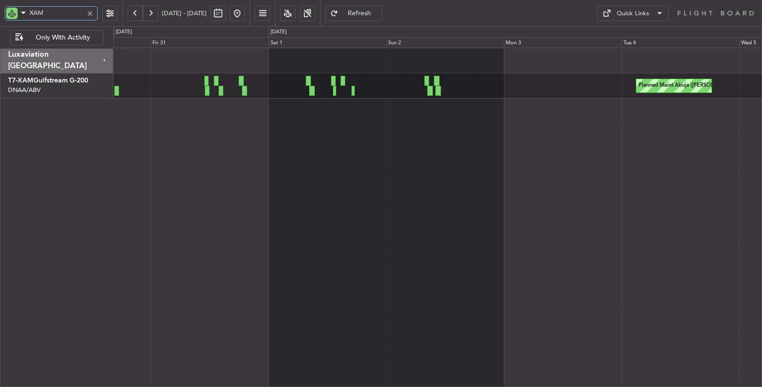
click at [195, 137] on div "Planned Maint Abuja ([PERSON_NAME] Intl)" at bounding box center [437, 218] width 649 height 340
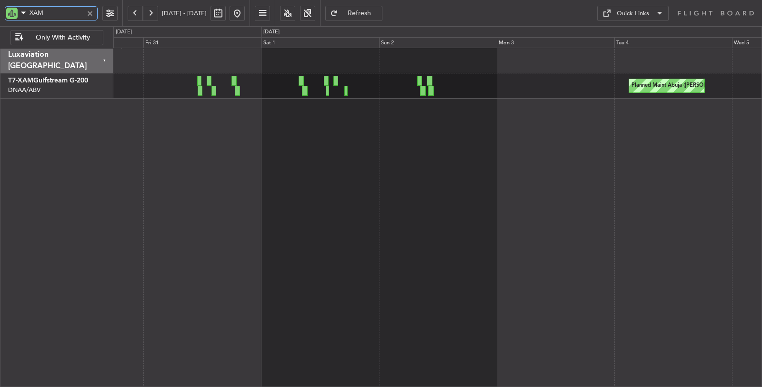
click at [66, 18] on input "XAM" at bounding box center [57, 13] width 54 height 14
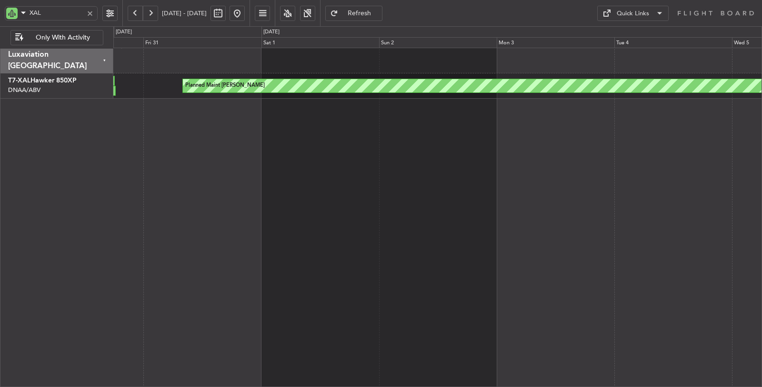
click at [133, 16] on button at bounding box center [135, 13] width 15 height 15
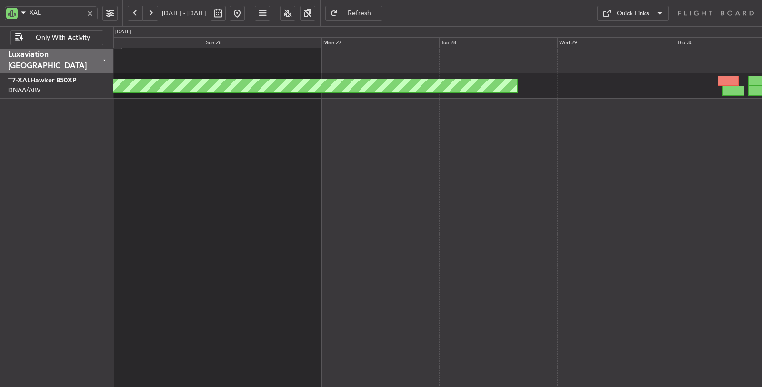
click at [133, 16] on button at bounding box center [135, 13] width 15 height 15
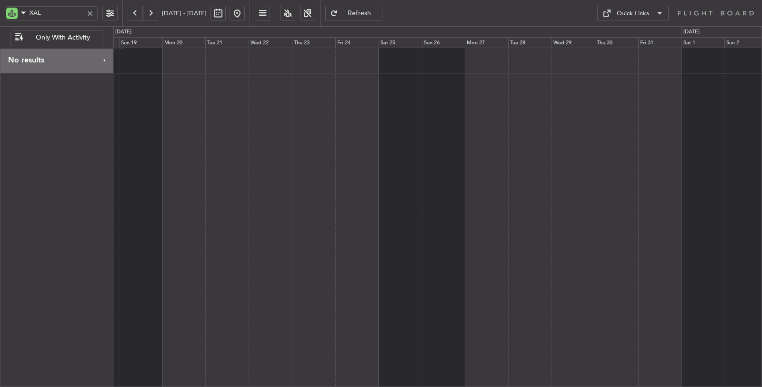
click at [136, 13] on button at bounding box center [135, 13] width 15 height 15
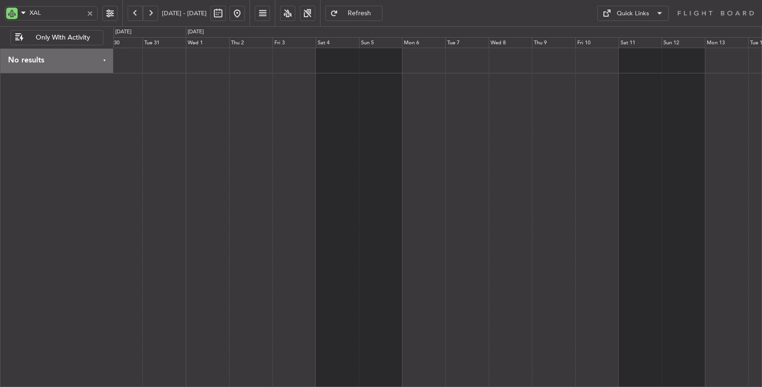
click at [352, 99] on div at bounding box center [437, 218] width 649 height 340
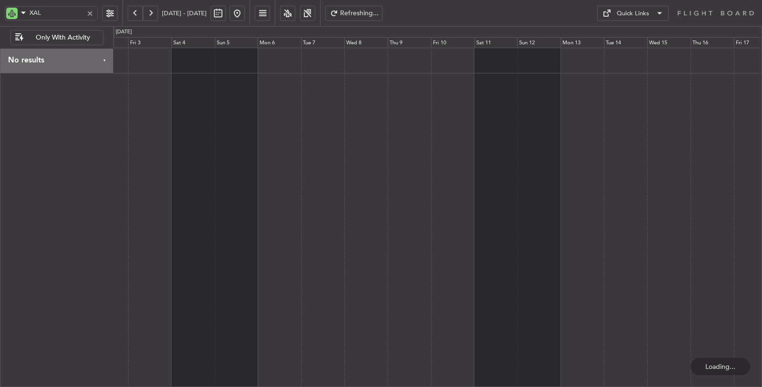
click at [243, 117] on div at bounding box center [437, 218] width 649 height 340
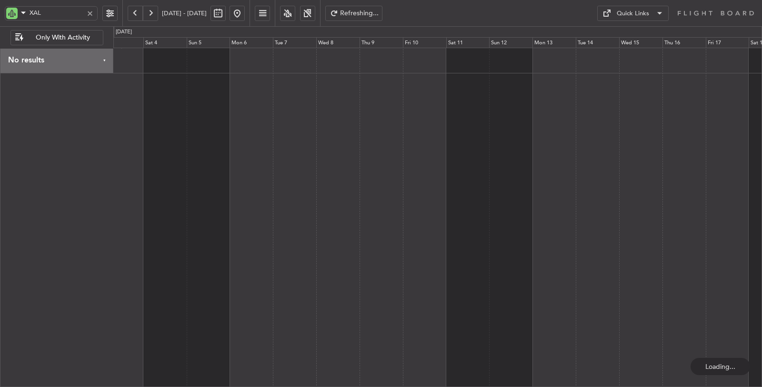
click at [267, 121] on div at bounding box center [437, 218] width 649 height 340
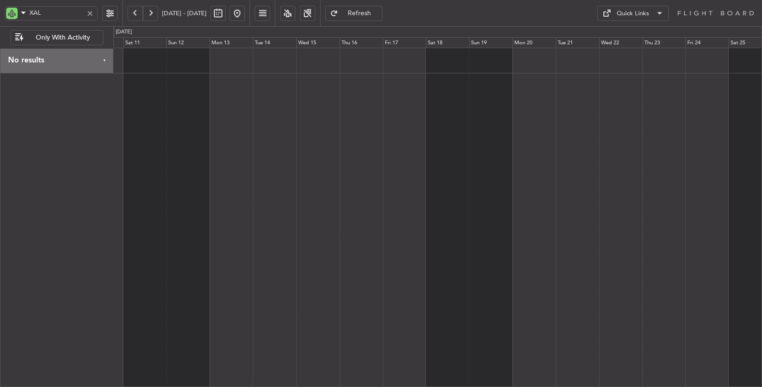
click at [318, 124] on div at bounding box center [437, 218] width 649 height 340
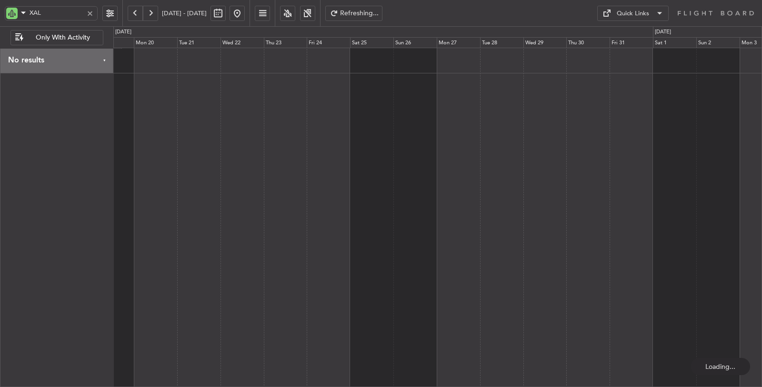
click at [314, 126] on div at bounding box center [437, 218] width 649 height 340
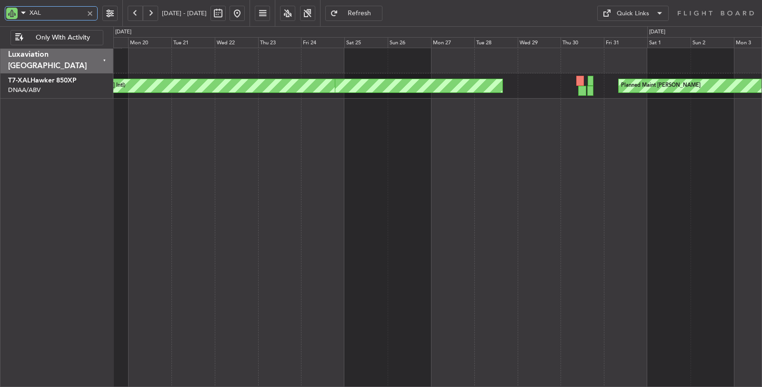
click at [60, 18] on input "XAL" at bounding box center [57, 13] width 54 height 14
type input "X"
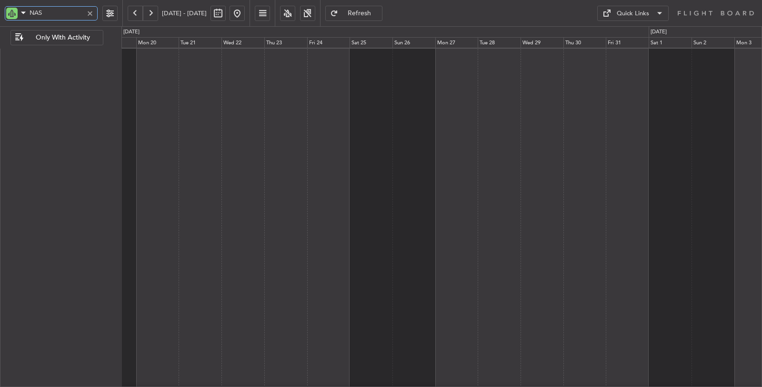
type input "NAS"
click at [137, 12] on button at bounding box center [135, 13] width 15 height 15
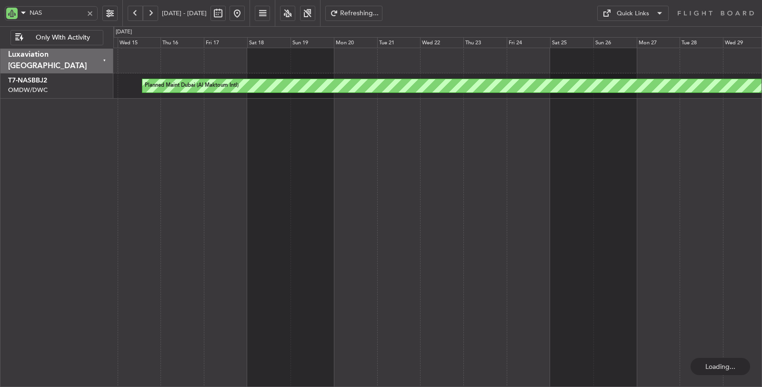
click at [137, 12] on button at bounding box center [135, 13] width 15 height 15
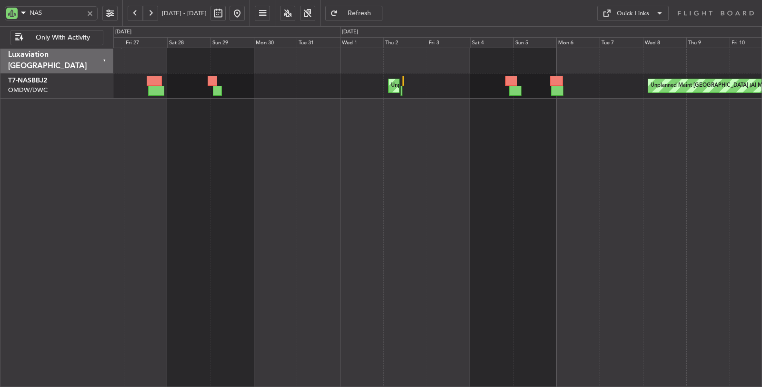
click at [139, 112] on div "Unplanned Maint Madinah ([PERSON_NAME]) Unplanned Maint [GEOGRAPHIC_DATA] (Al M…" at bounding box center [437, 218] width 649 height 340
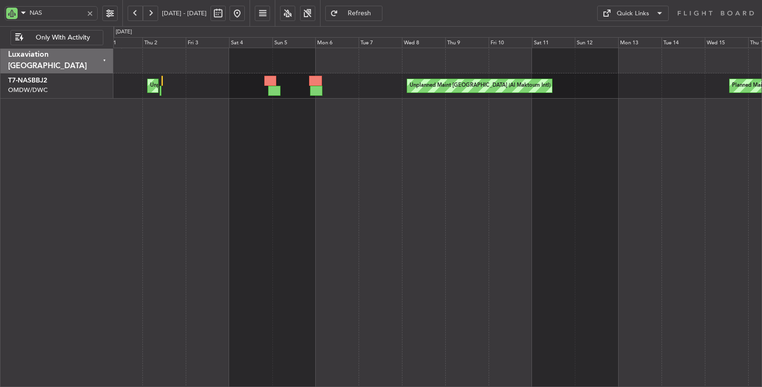
click at [107, 114] on div "Unplanned Maint [GEOGRAPHIC_DATA] (Al Maktoum Intl) Unplanned Maint Madinah ([P…" at bounding box center [381, 206] width 762 height 361
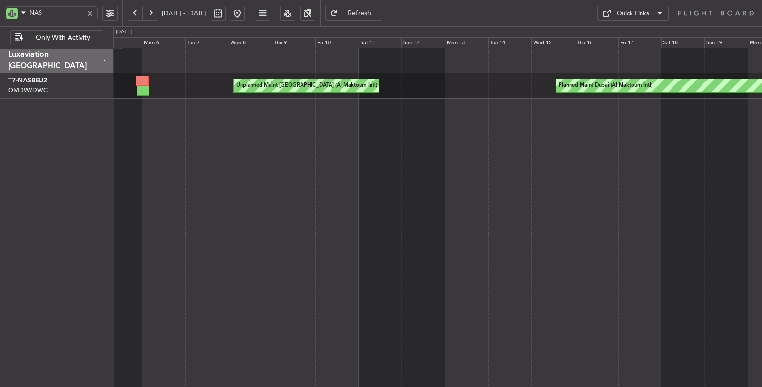
click at [382, 230] on div "Planned Maint Dubai (Al Maktoum Intl) Unplanned Maint [GEOGRAPHIC_DATA] (Al Mak…" at bounding box center [437, 218] width 649 height 340
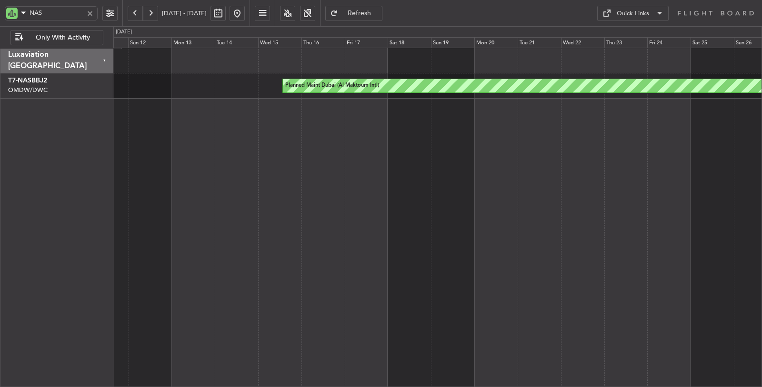
click at [292, 177] on div "Planned Maint Dubai (Al Maktoum Intl) Unplanned Maint [GEOGRAPHIC_DATA] (Al Mak…" at bounding box center [437, 218] width 649 height 340
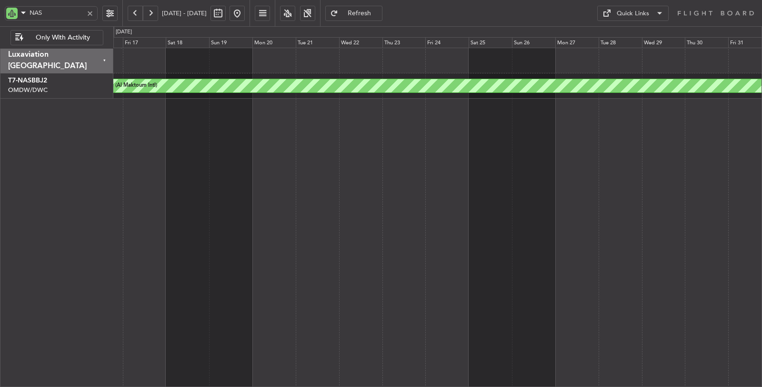
click at [283, 169] on div "Planned Maint Dubai (Al Maktoum Intl)" at bounding box center [437, 218] width 649 height 340
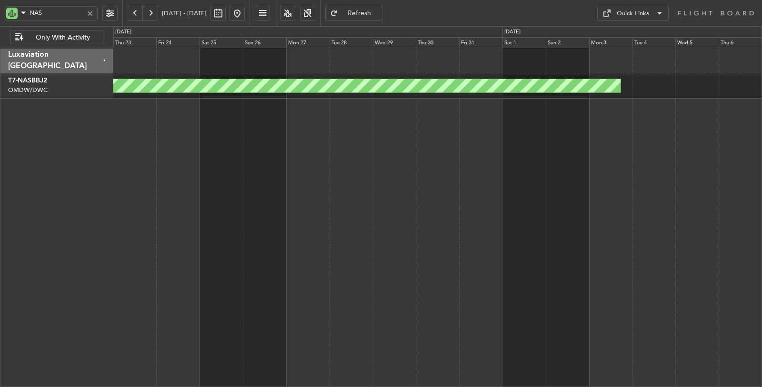
click at [507, 145] on div "Planned Maint Dubai (Al Maktoum Intl)" at bounding box center [437, 218] width 649 height 340
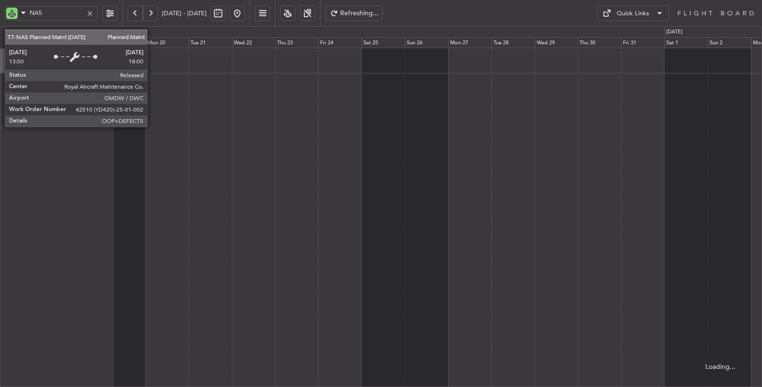
click at [92, 14] on div at bounding box center [90, 13] width 10 height 10
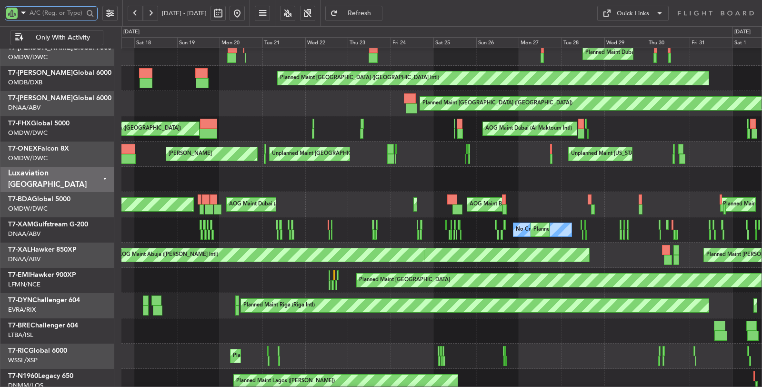
click at [67, 13] on input "text" at bounding box center [57, 13] width 54 height 14
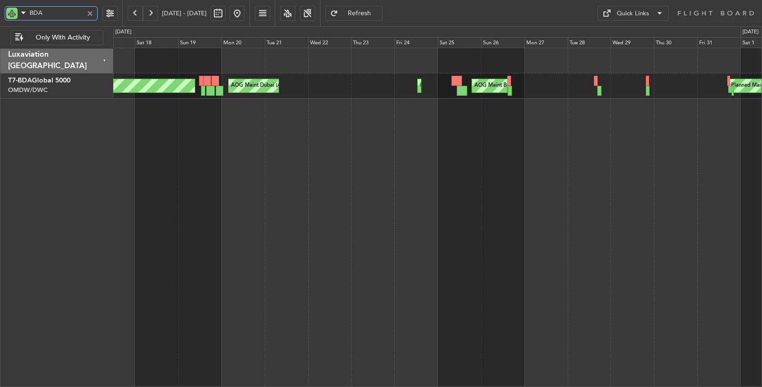
click at [390, 111] on div "AOG Maint Dubai (Al Maktoum Intl) [GEOGRAPHIC_DATA] ([GEOGRAPHIC_DATA]) AOG Mai…" at bounding box center [437, 218] width 649 height 340
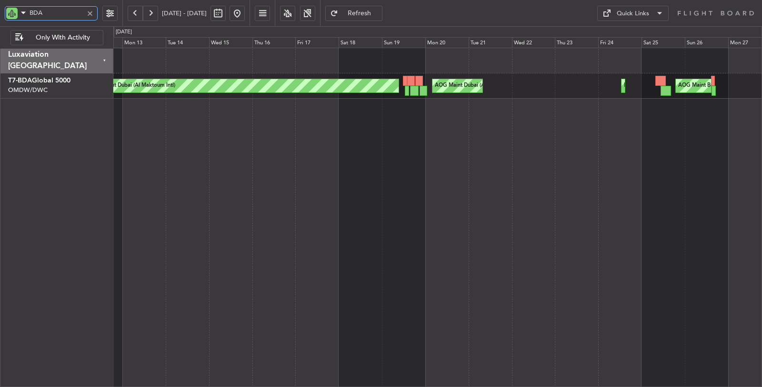
type input "BDA"
click at [137, 12] on button at bounding box center [135, 13] width 15 height 15
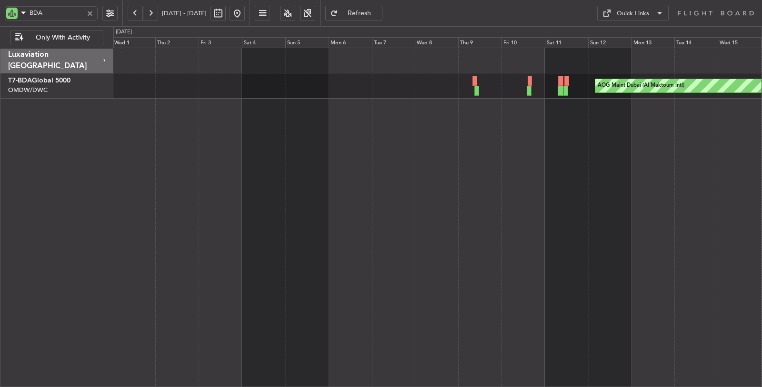
click at [352, 107] on div "AOG Maint Dubai (Al Maktoum Intl) Planned Maint [GEOGRAPHIC_DATA] (Al Maktoum I…" at bounding box center [437, 218] width 649 height 340
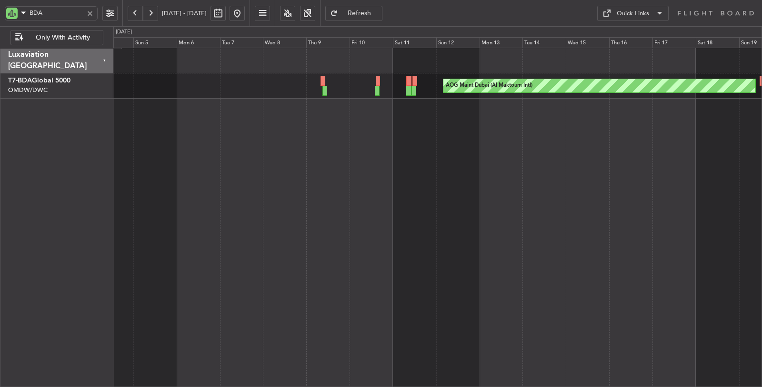
click at [178, 114] on div "AOG Maint Dubai (Al Maktoum Intl) AOG Maint [GEOGRAPHIC_DATA] (Al Maktoum Intl)" at bounding box center [437, 218] width 649 height 340
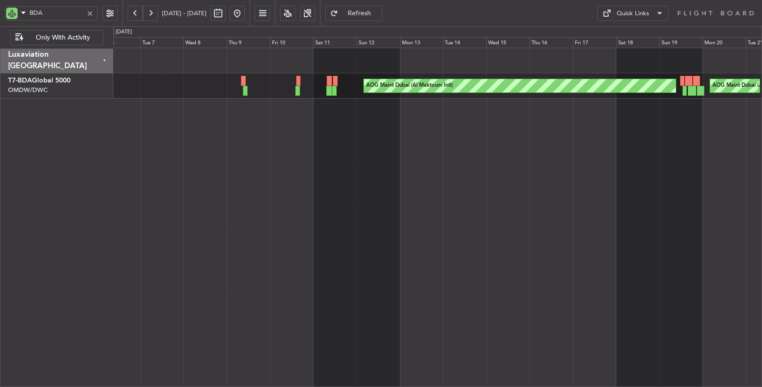
click at [186, 115] on div "AOG Maint Dubai (Al Maktoum Intl) AOG Maint [GEOGRAPHIC_DATA] (Al Maktoum Intl)…" at bounding box center [437, 218] width 649 height 340
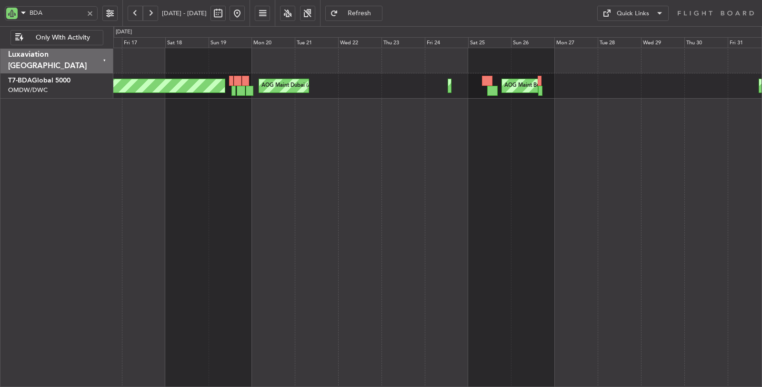
click at [162, 158] on div "AOG Maint Dubai (Al Maktoum Intl) AOG Maint [GEOGRAPHIC_DATA] (Al Maktoum Intl)…" at bounding box center [437, 218] width 649 height 340
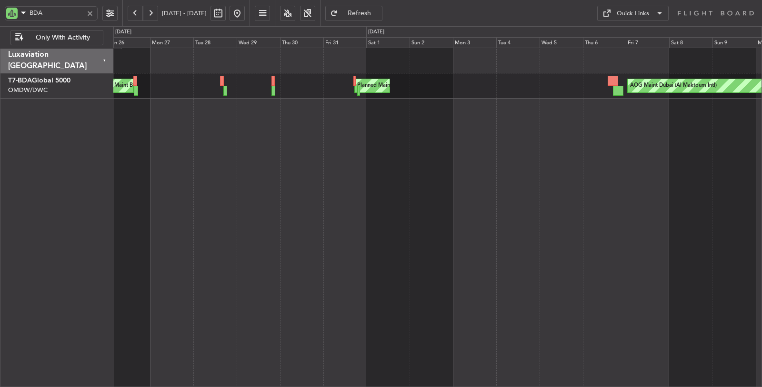
click at [236, 173] on div "Planned Maint Nice ([GEOGRAPHIC_DATA]) AOG Maint Budapest ([PERSON_NAME] Intl) …" at bounding box center [437, 218] width 649 height 340
click at [88, 13] on div at bounding box center [90, 13] width 10 height 10
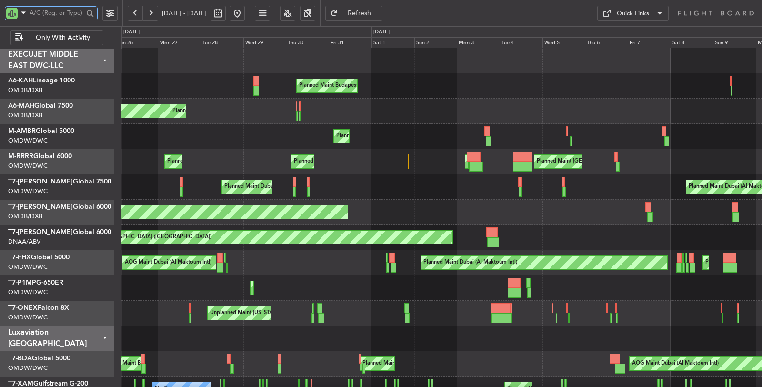
click at [50, 17] on input "text" at bounding box center [57, 13] width 54 height 14
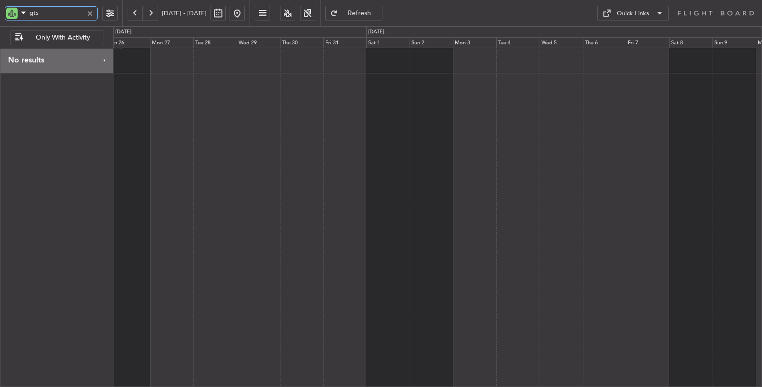
type input "gts"
click at [245, 15] on button at bounding box center [237, 13] width 15 height 15
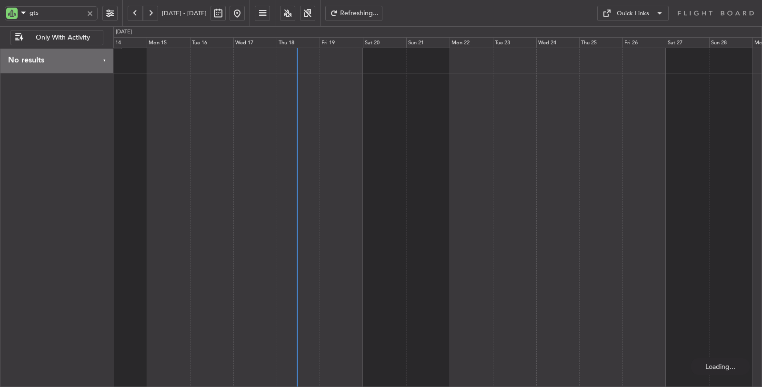
click at [299, 144] on div at bounding box center [437, 218] width 649 height 340
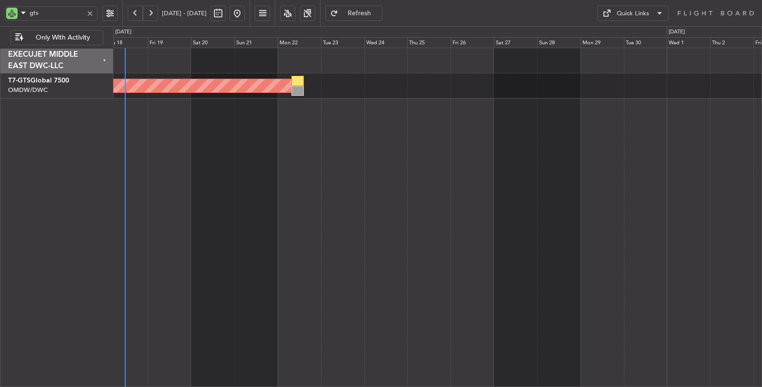
click at [245, 123] on div "AOG Maint [GEOGRAPHIC_DATA] (Seletar)" at bounding box center [437, 218] width 649 height 340
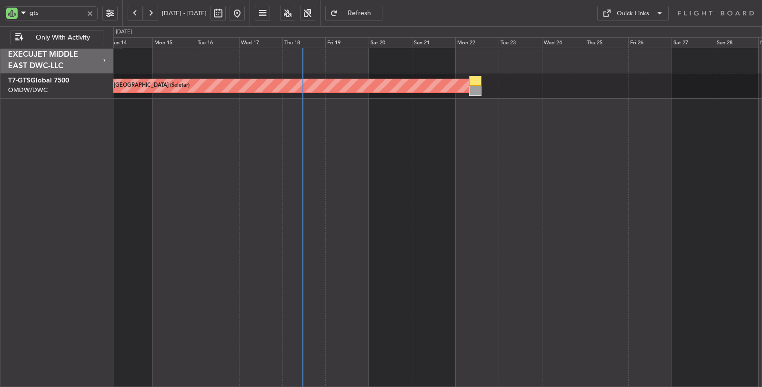
click at [448, 120] on div "AOG Maint [GEOGRAPHIC_DATA] (Seletar)" at bounding box center [437, 218] width 649 height 340
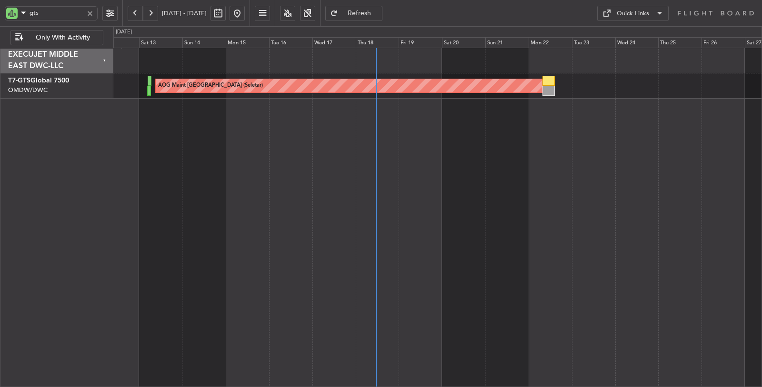
click at [436, 132] on div "AOG Maint [GEOGRAPHIC_DATA] (Seletar)" at bounding box center [437, 218] width 649 height 340
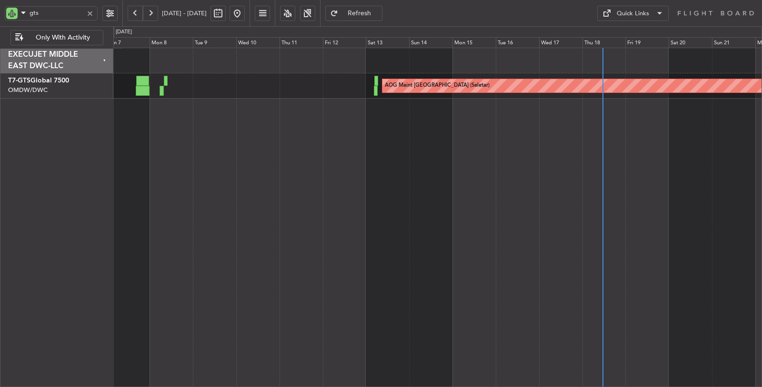
click at [392, 123] on div "AOG Maint [GEOGRAPHIC_DATA] (Seletar)" at bounding box center [437, 218] width 649 height 340
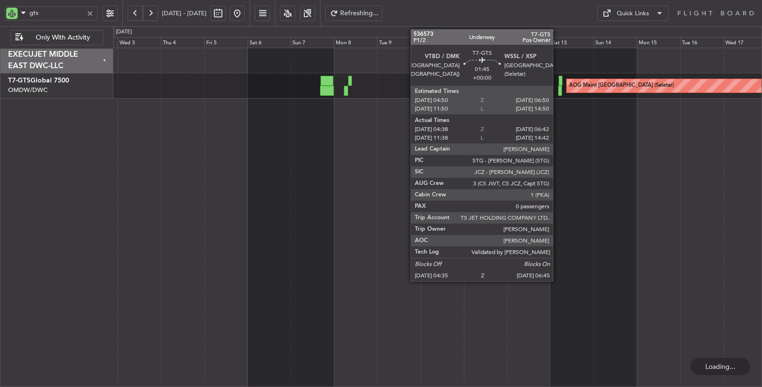
click at [558, 88] on div at bounding box center [560, 91] width 4 height 10
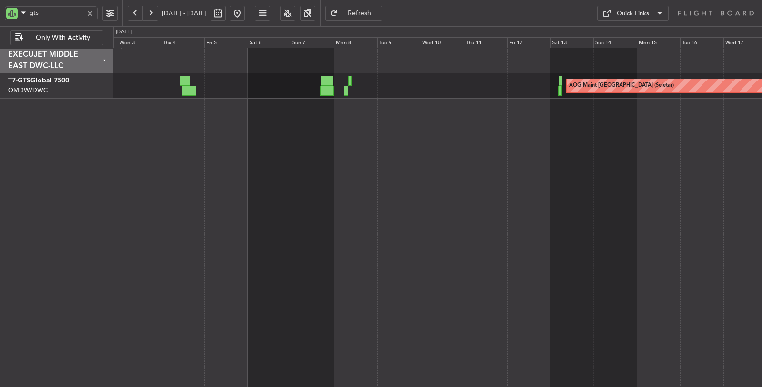
click at [356, 270] on div "AOG Maint [GEOGRAPHIC_DATA] (Seletar)" at bounding box center [437, 218] width 649 height 340
